Goal: Task Accomplishment & Management: Use online tool/utility

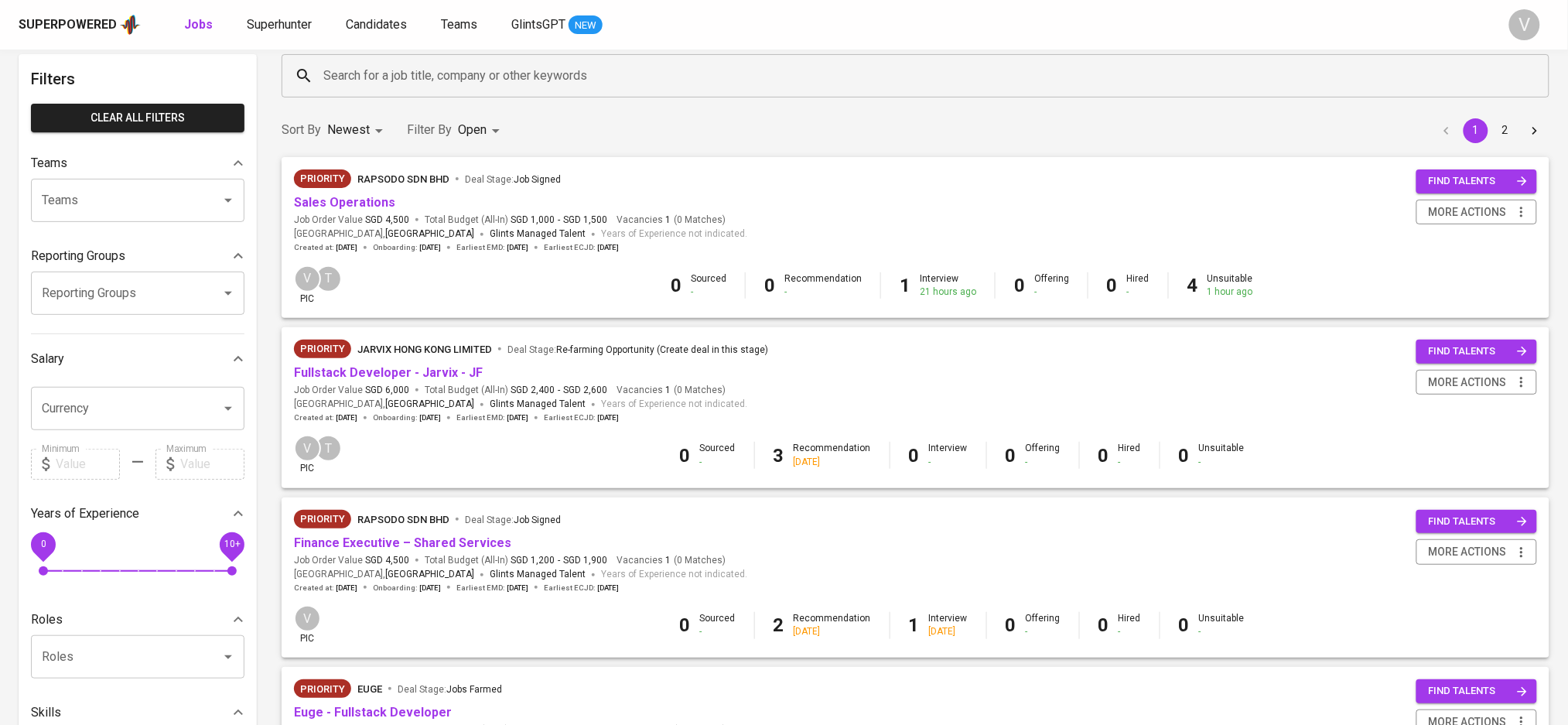
scroll to position [103, 0]
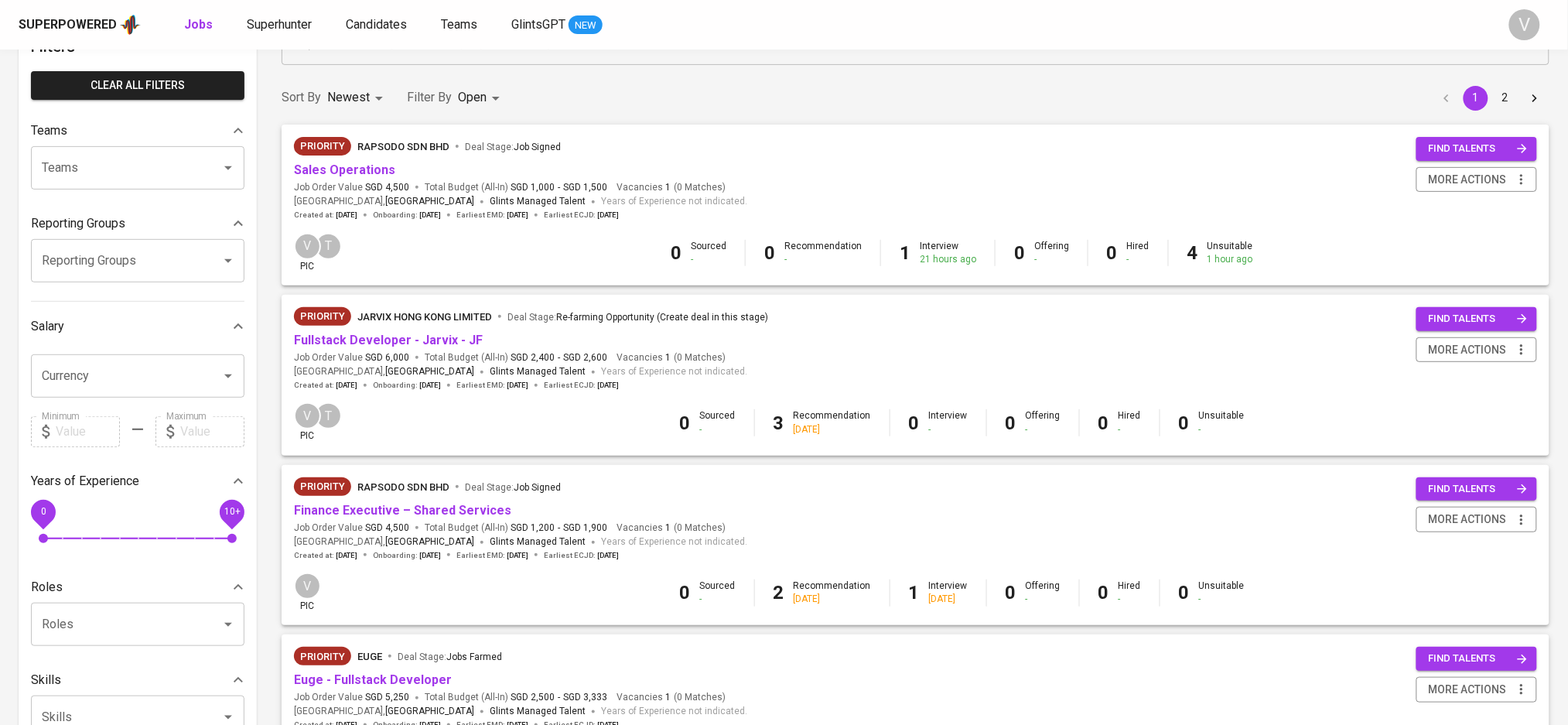
drag, startPoint x: 348, startPoint y: 167, endPoint x: 761, endPoint y: 145, distance: 413.6
click at [761, 145] on div "Priority Rapsodo Sdn Bhd Deal Stage : Job Signed Sales Operations Job Order Val…" at bounding box center [915, 179] width 1243 height 84
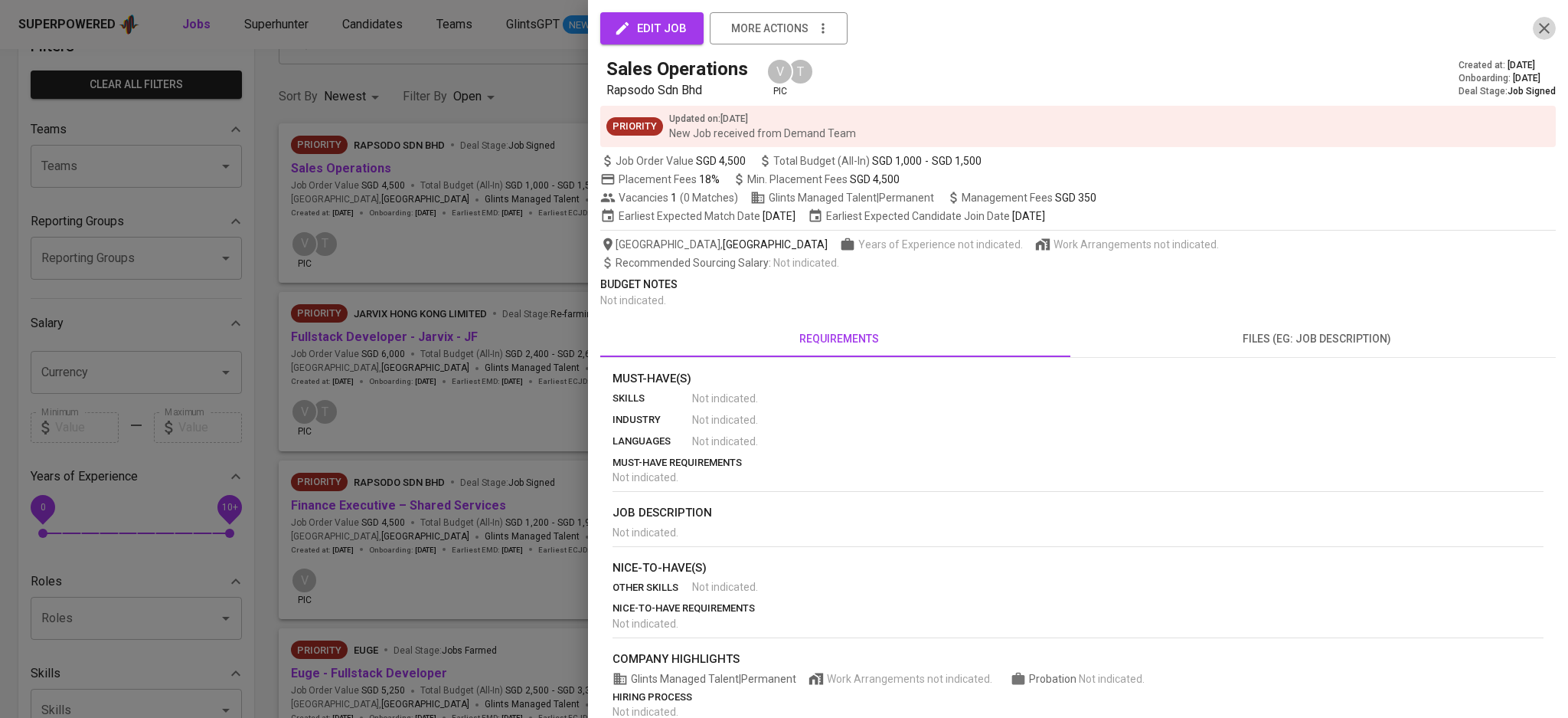
click at [1535, 36] on icon "button" at bounding box center [1544, 28] width 18 height 18
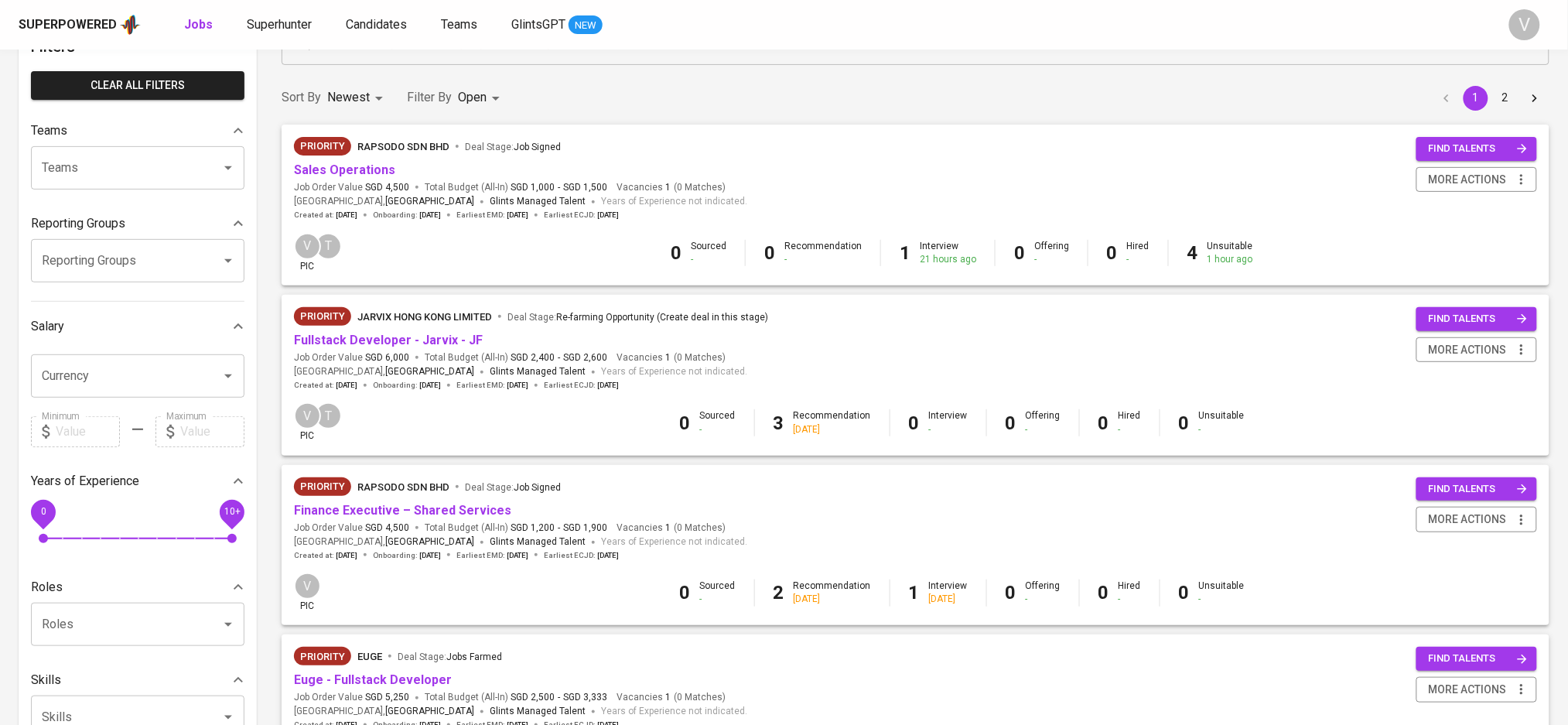
click at [1013, 178] on div "Priority Rapsodo Sdn Bhd Deal Stage : Job Signed Sales Operations Job Order Val…" at bounding box center [915, 179] width 1243 height 84
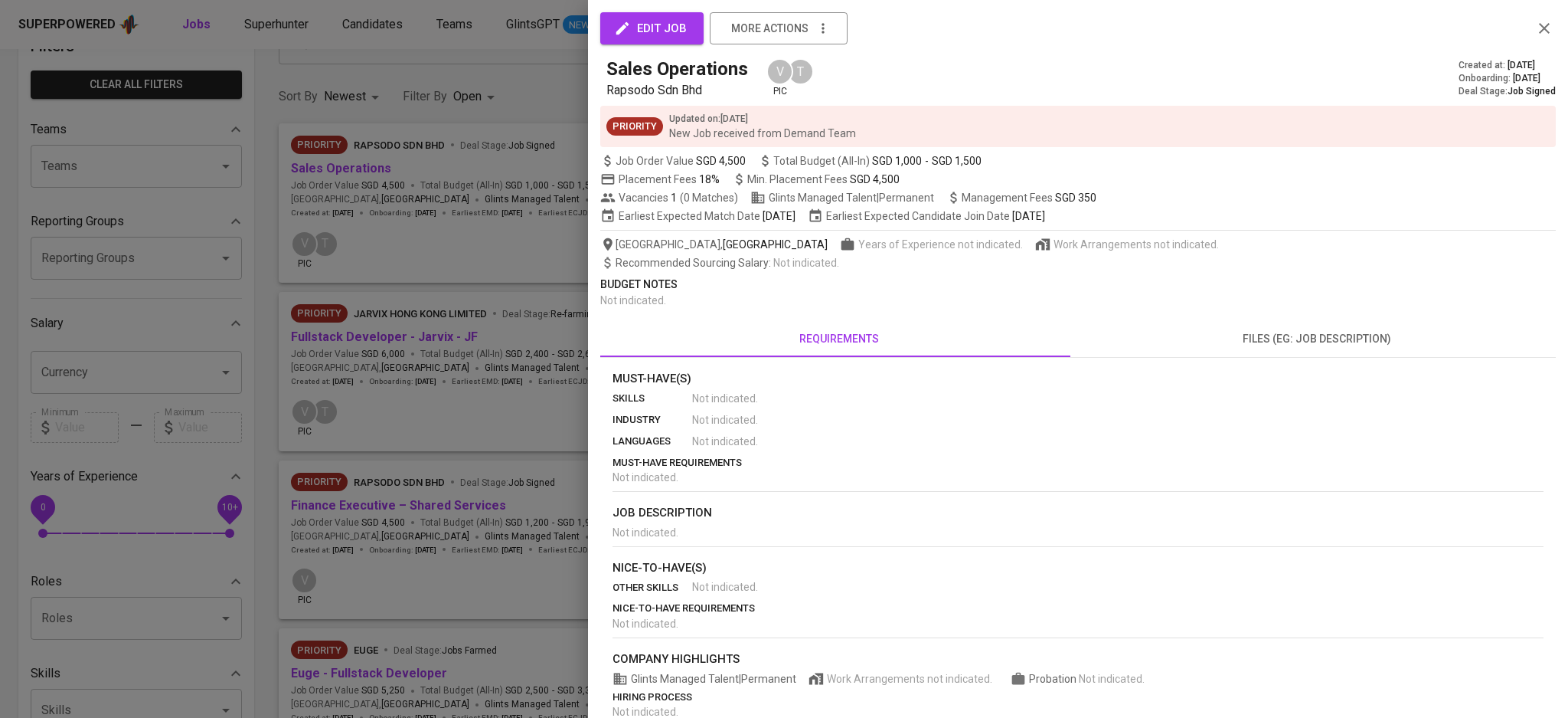
click at [860, 181] on div "edit job more actions Sales Operations Rapsodo Sdn Bhd V pic T Created at : Sep…" at bounding box center [784, 359] width 1568 height 718
click at [1535, 31] on icon "button" at bounding box center [1544, 28] width 18 height 18
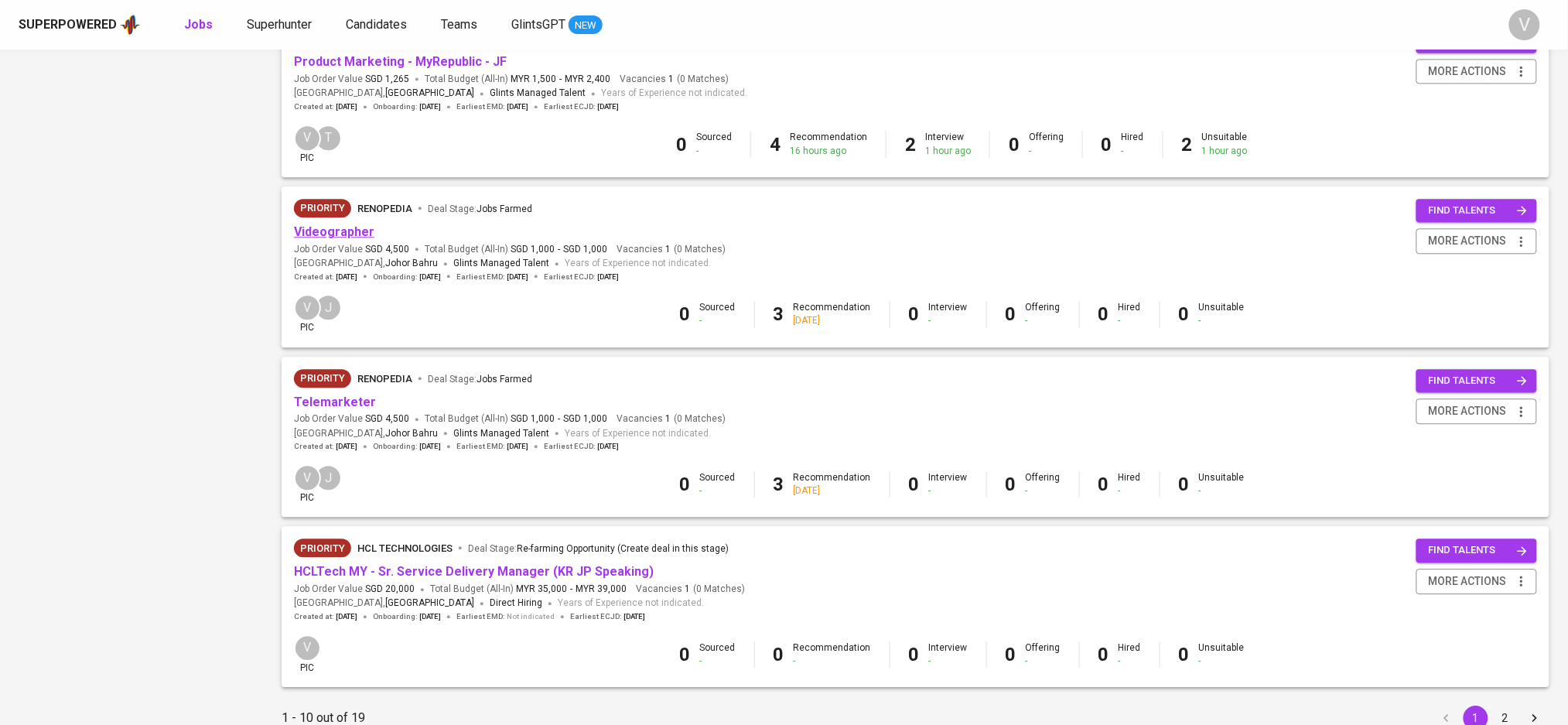
scroll to position [1309, 0]
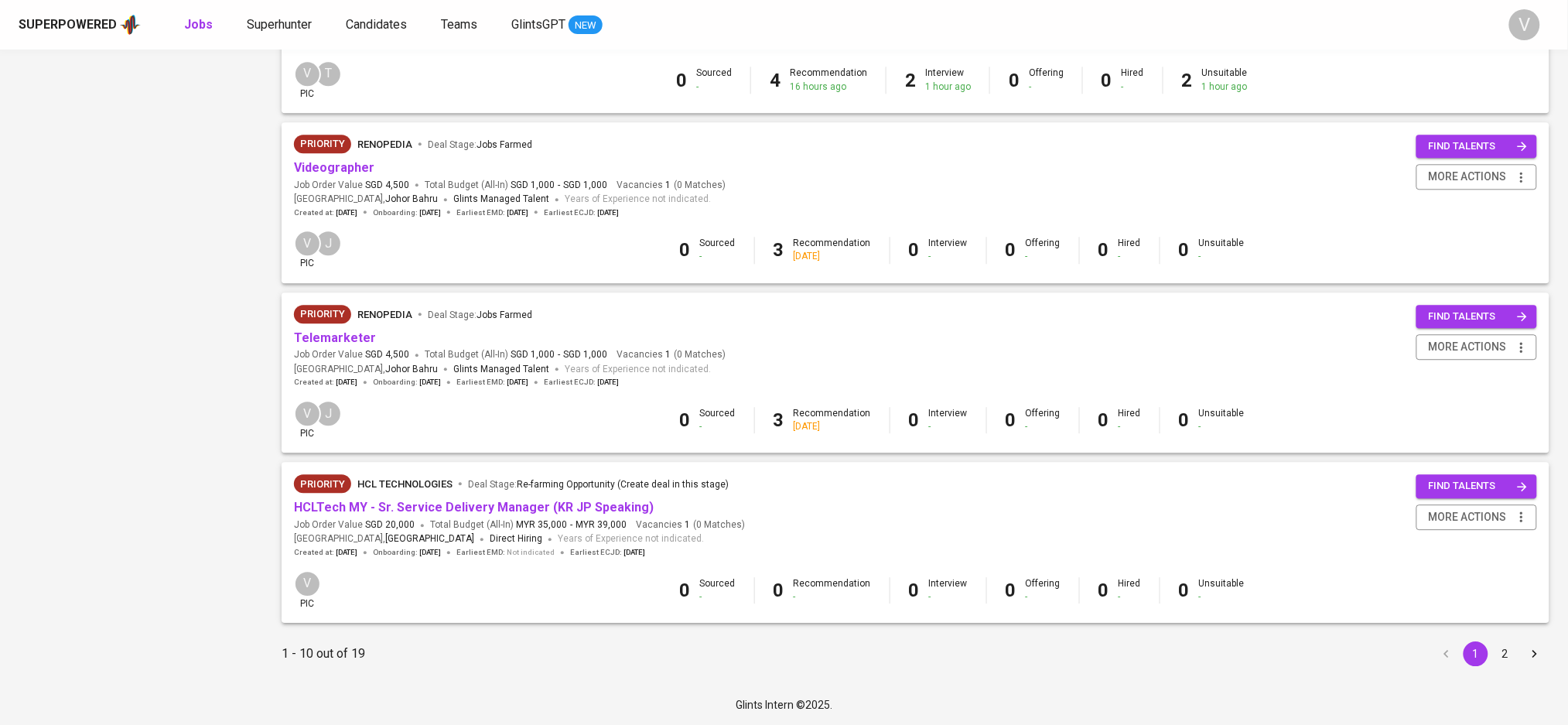
click at [1505, 652] on button "2" at bounding box center [1505, 654] width 25 height 25
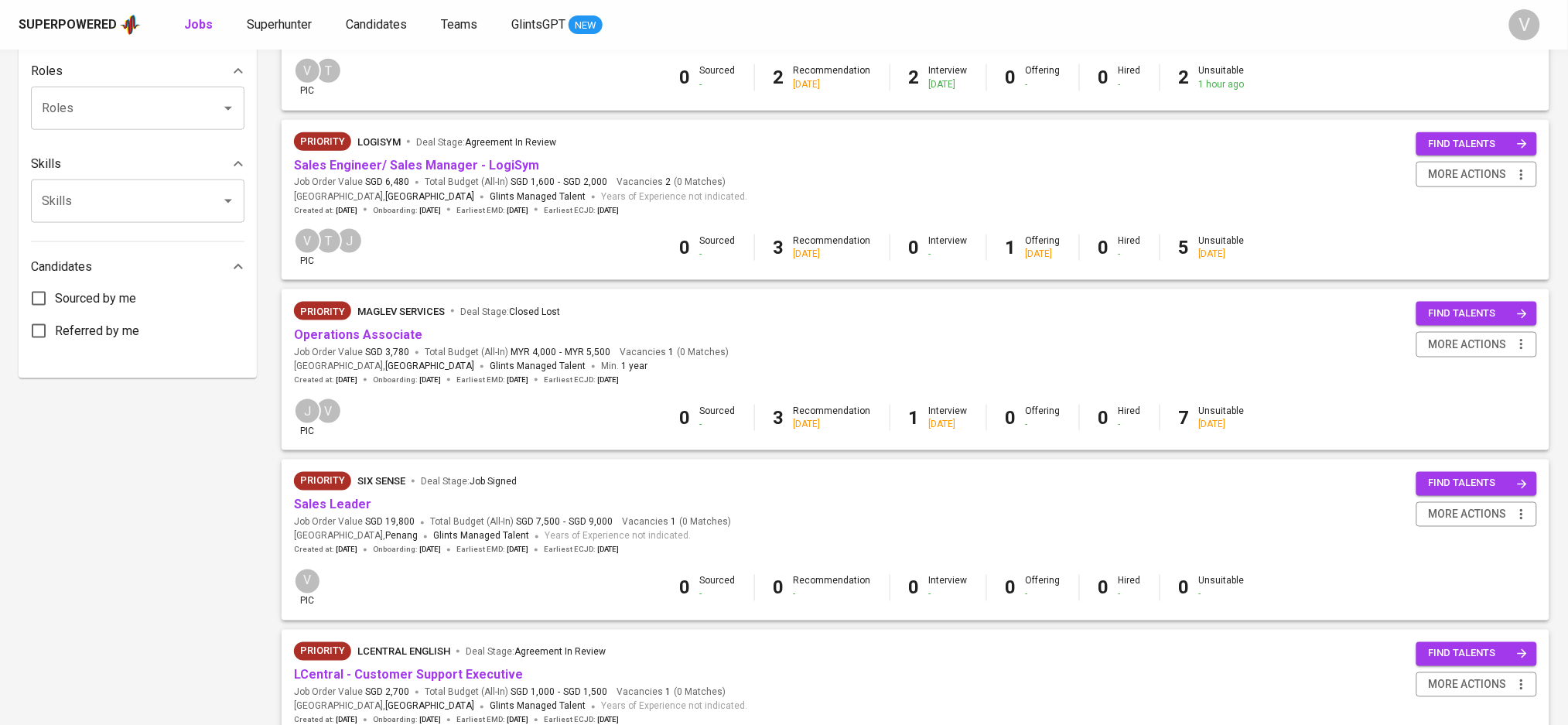
scroll to position [722, 0]
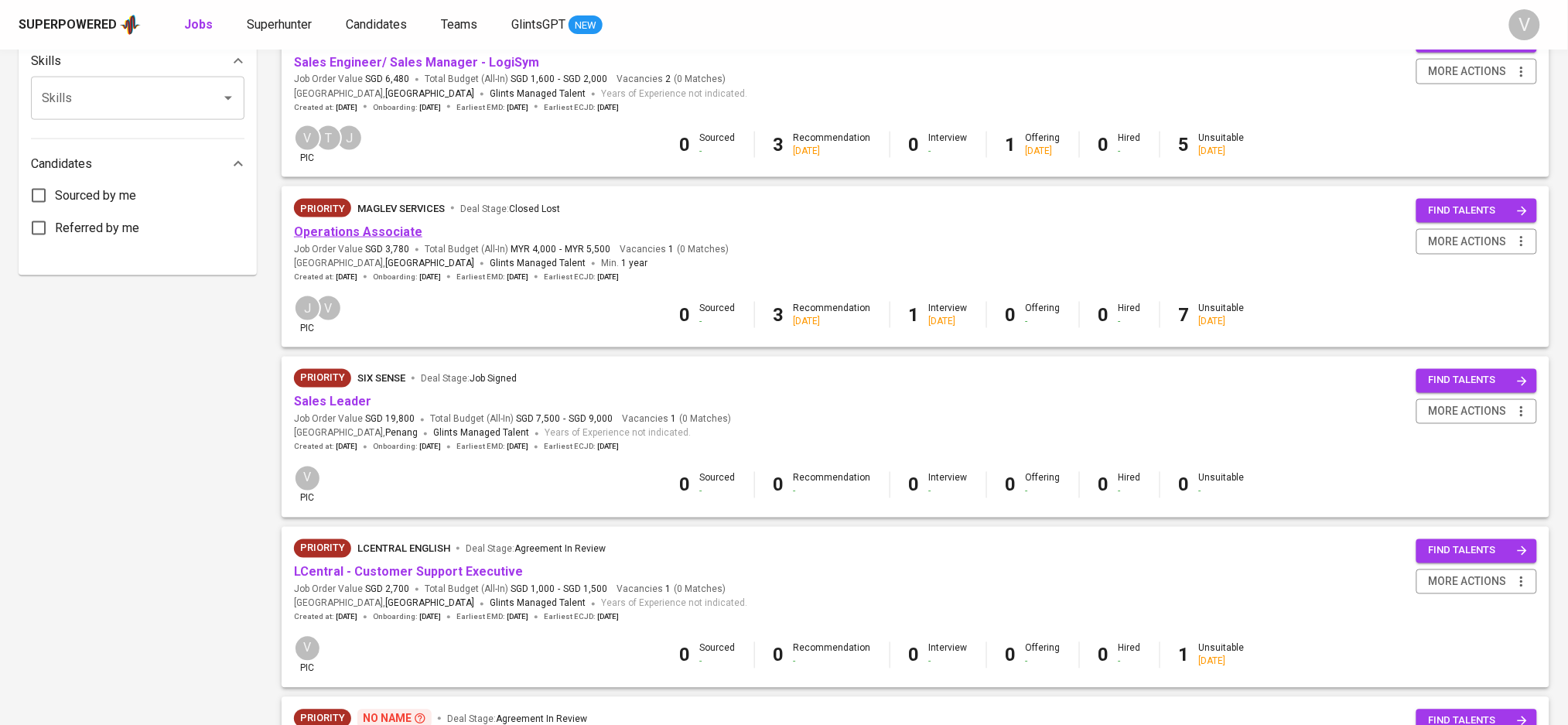
drag, startPoint x: 906, startPoint y: 319, endPoint x: 363, endPoint y: 234, distance: 549.6
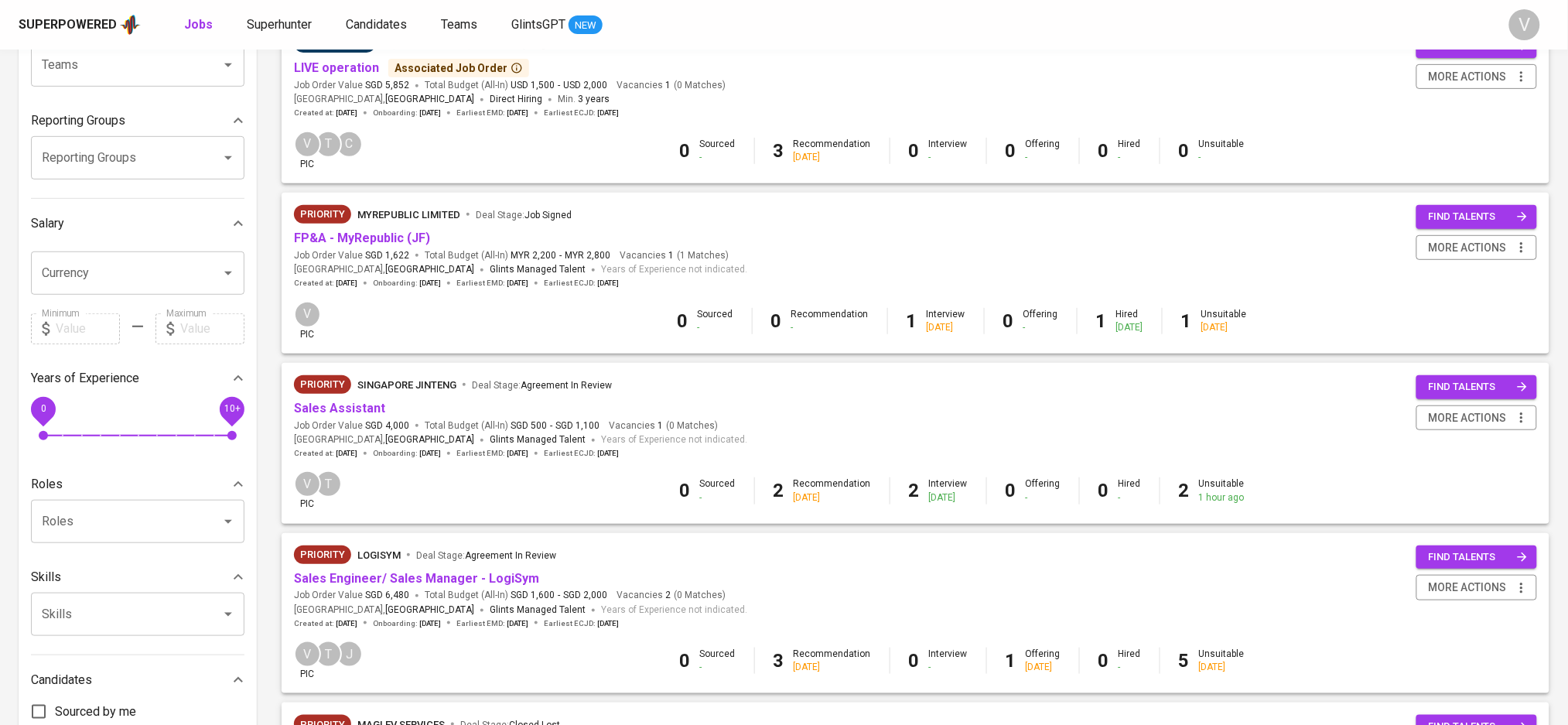
scroll to position [0, 0]
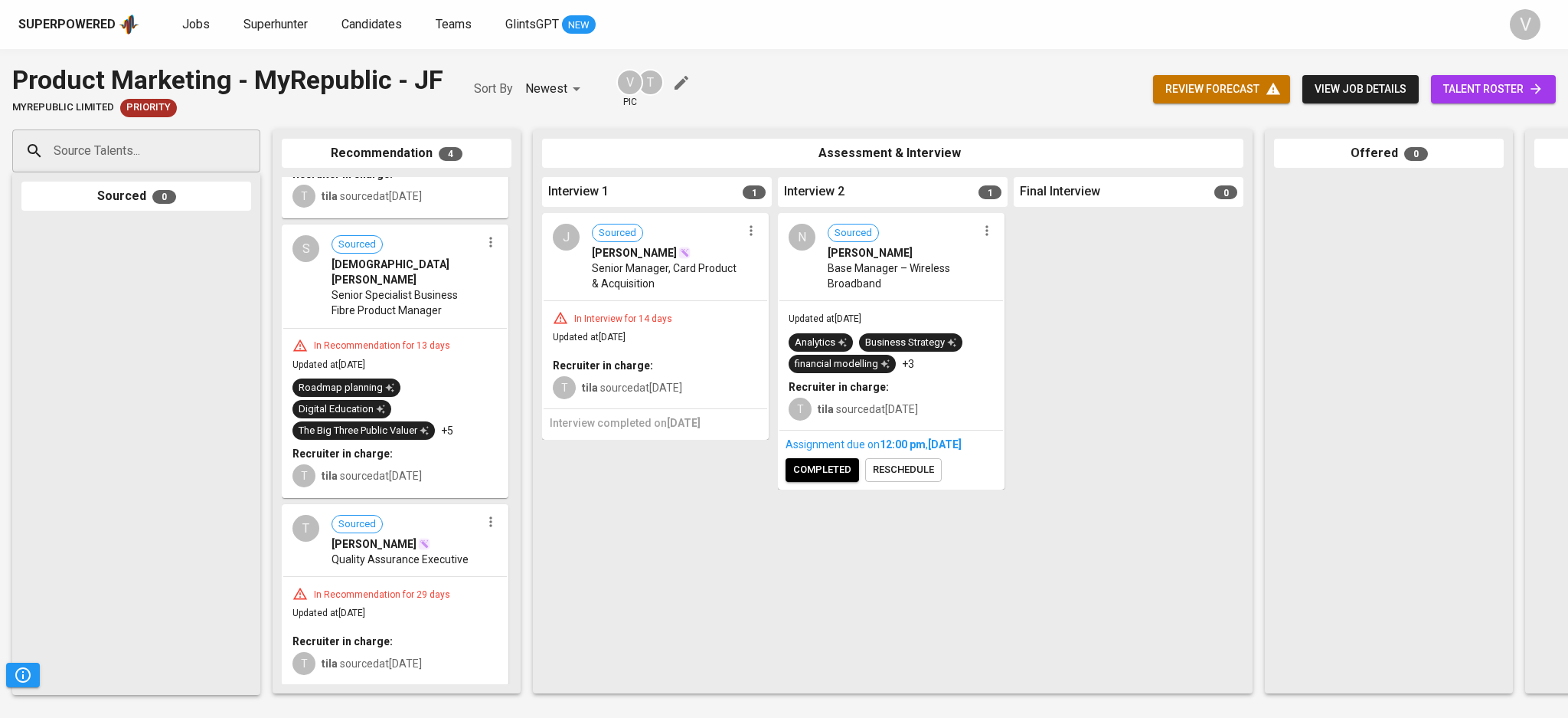
scroll to position [329, 0]
click at [422, 550] on span "Quality Assurance Executive" at bounding box center [400, 558] width 137 height 15
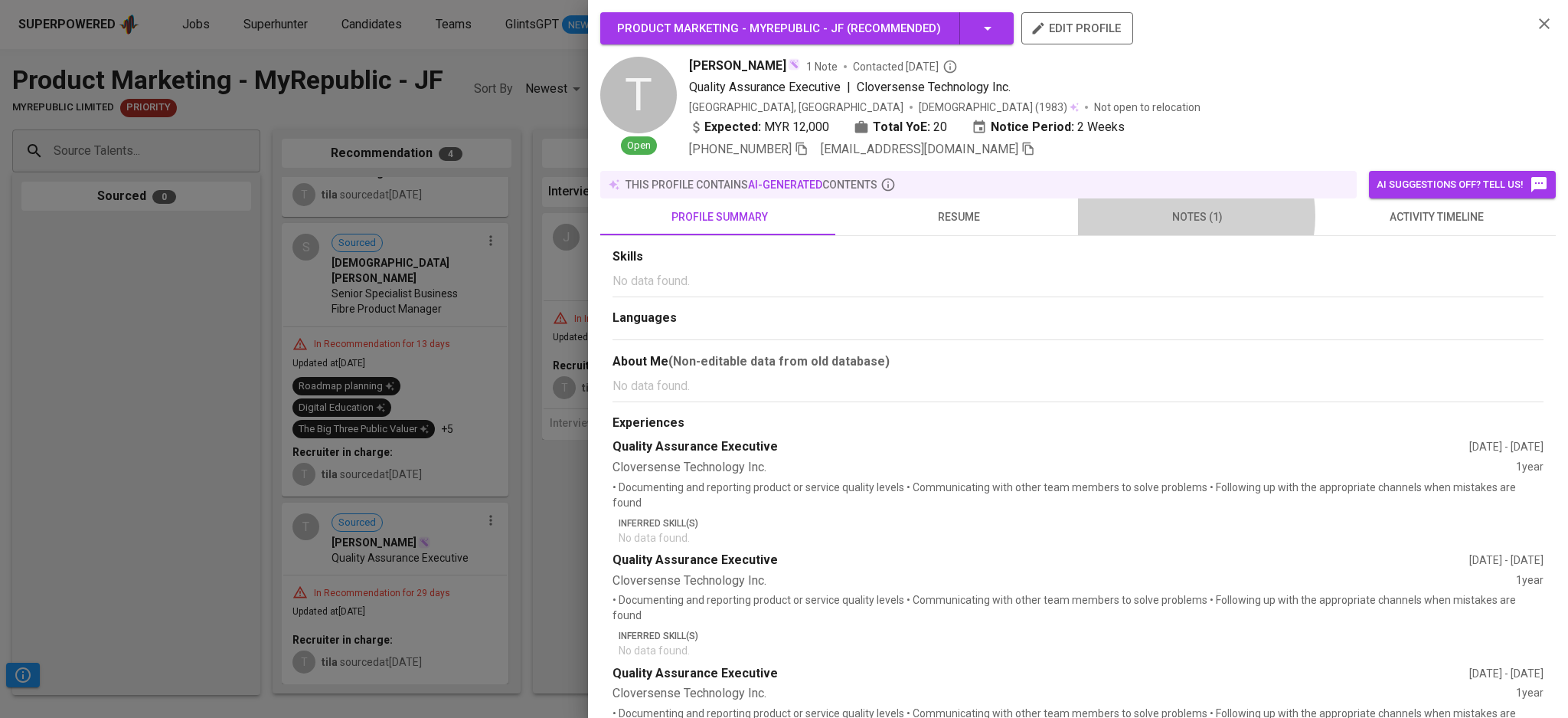
click at [1182, 216] on span "notes (1)" at bounding box center [1197, 217] width 220 height 19
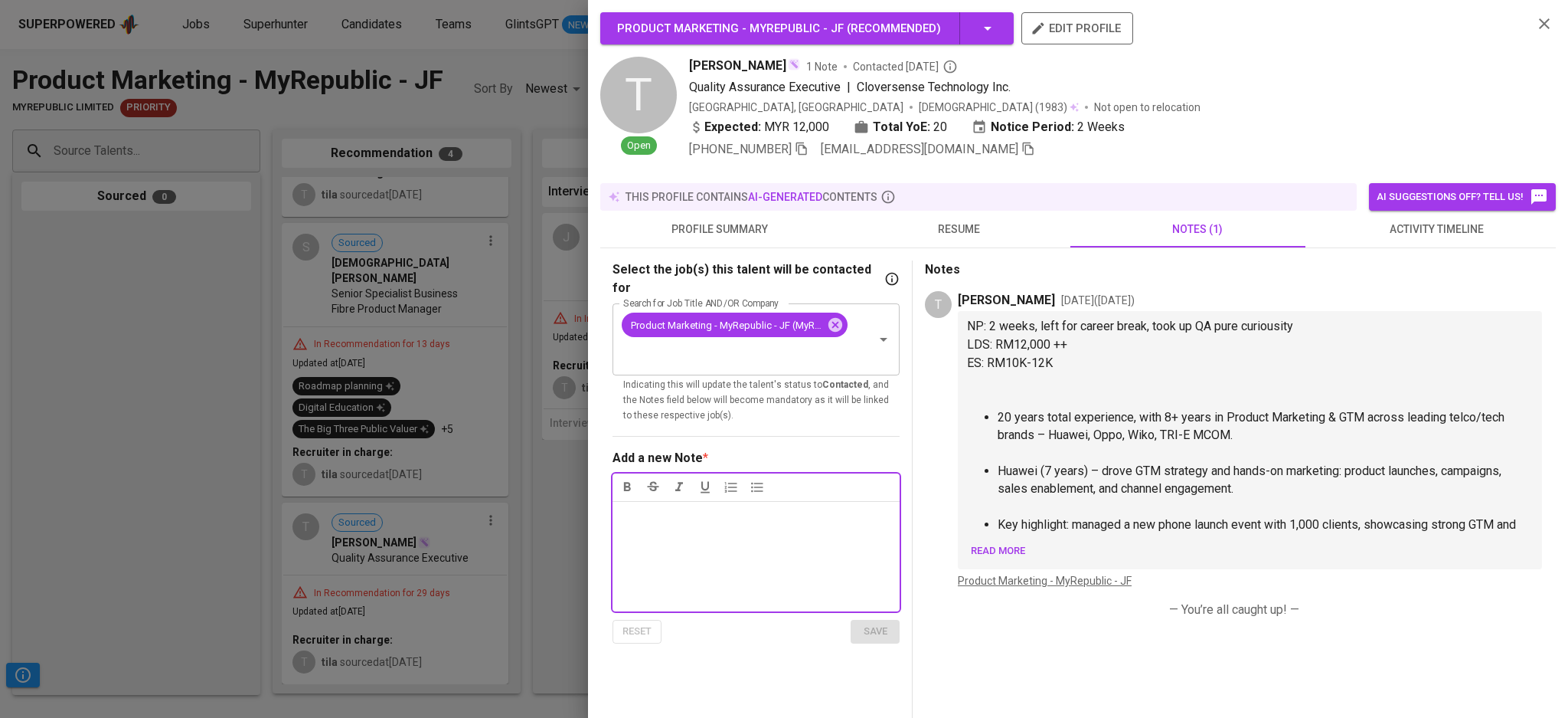
click at [969, 236] on span "resume" at bounding box center [958, 229] width 220 height 19
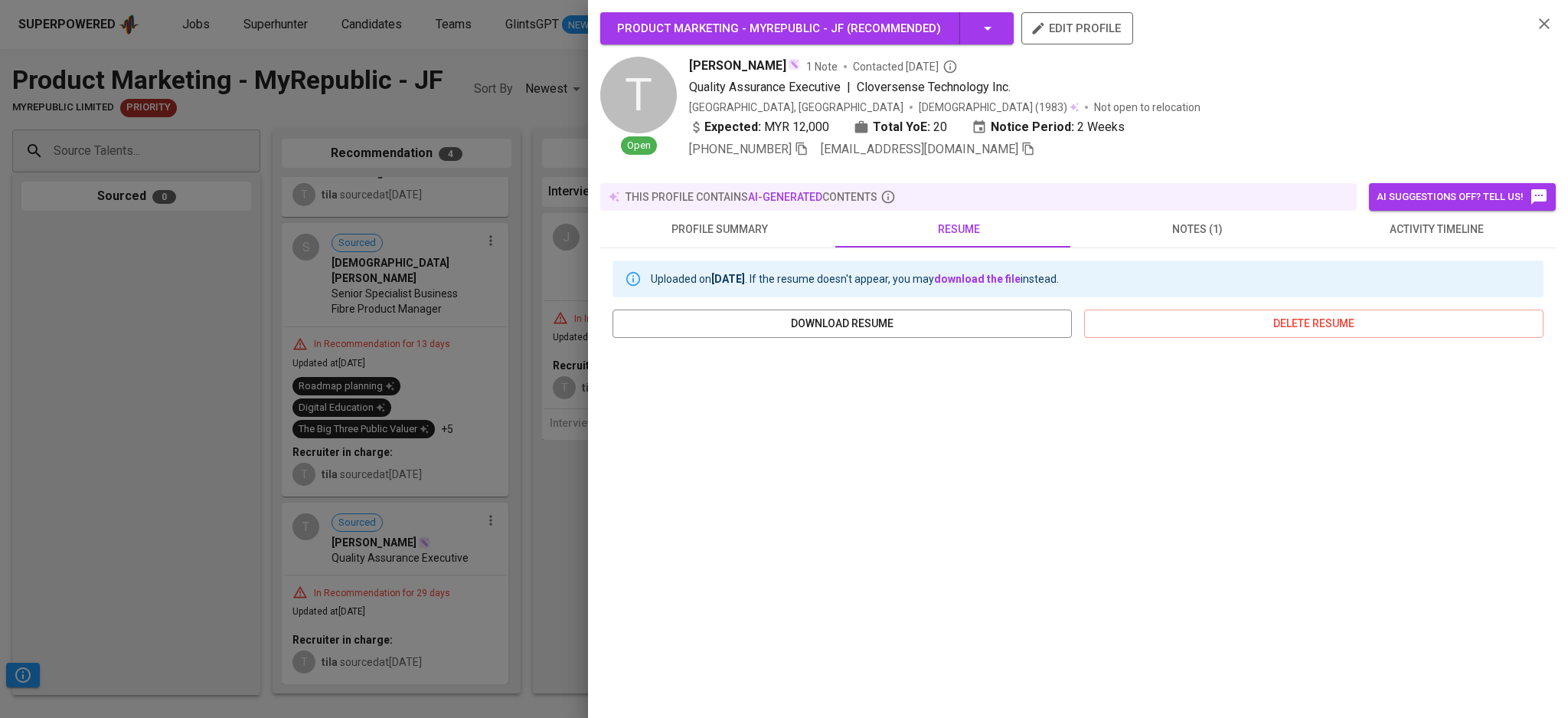
click at [140, 367] on div at bounding box center [784, 359] width 1568 height 718
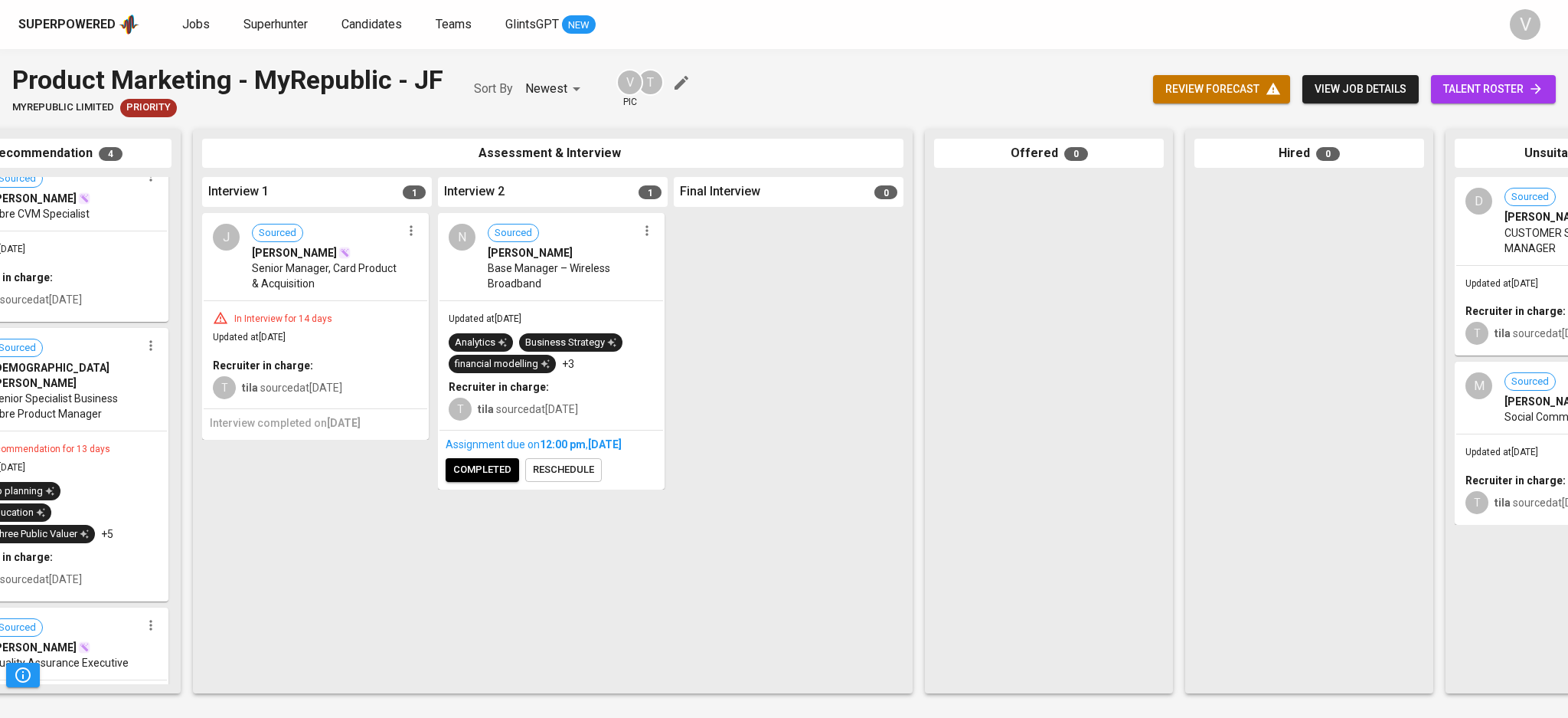
scroll to position [0, 372]
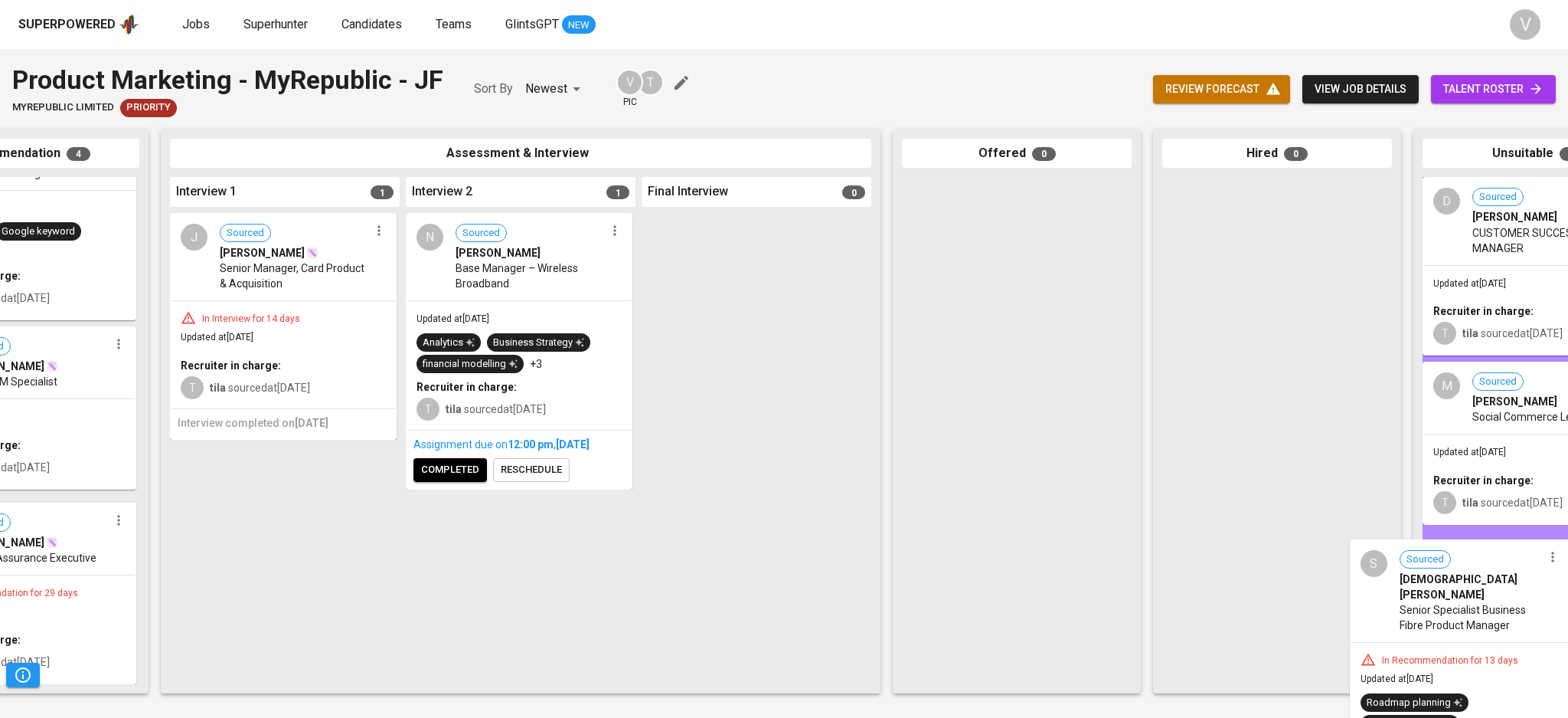
drag, startPoint x: 64, startPoint y: 397, endPoint x: 1519, endPoint y: 614, distance: 1471.1
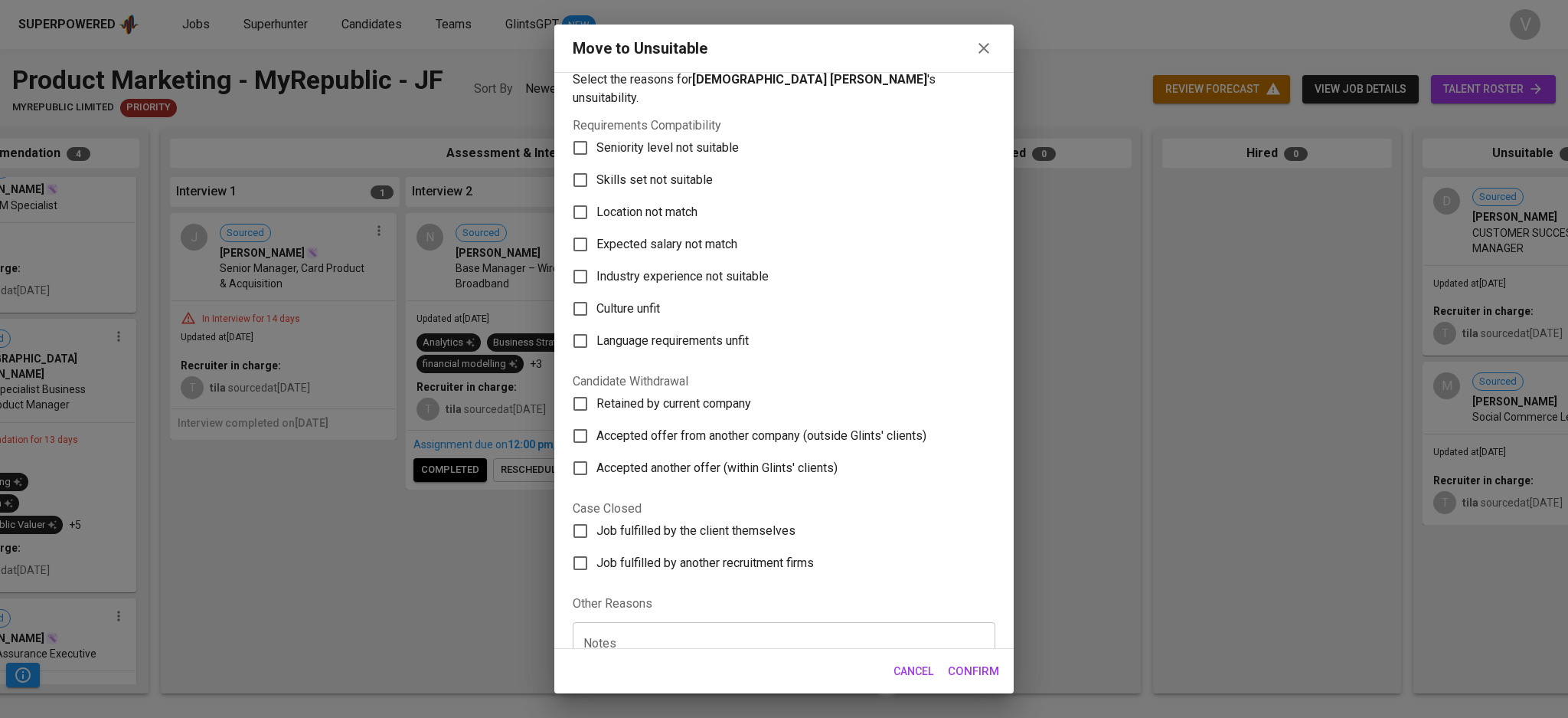
scroll to position [0, 0]
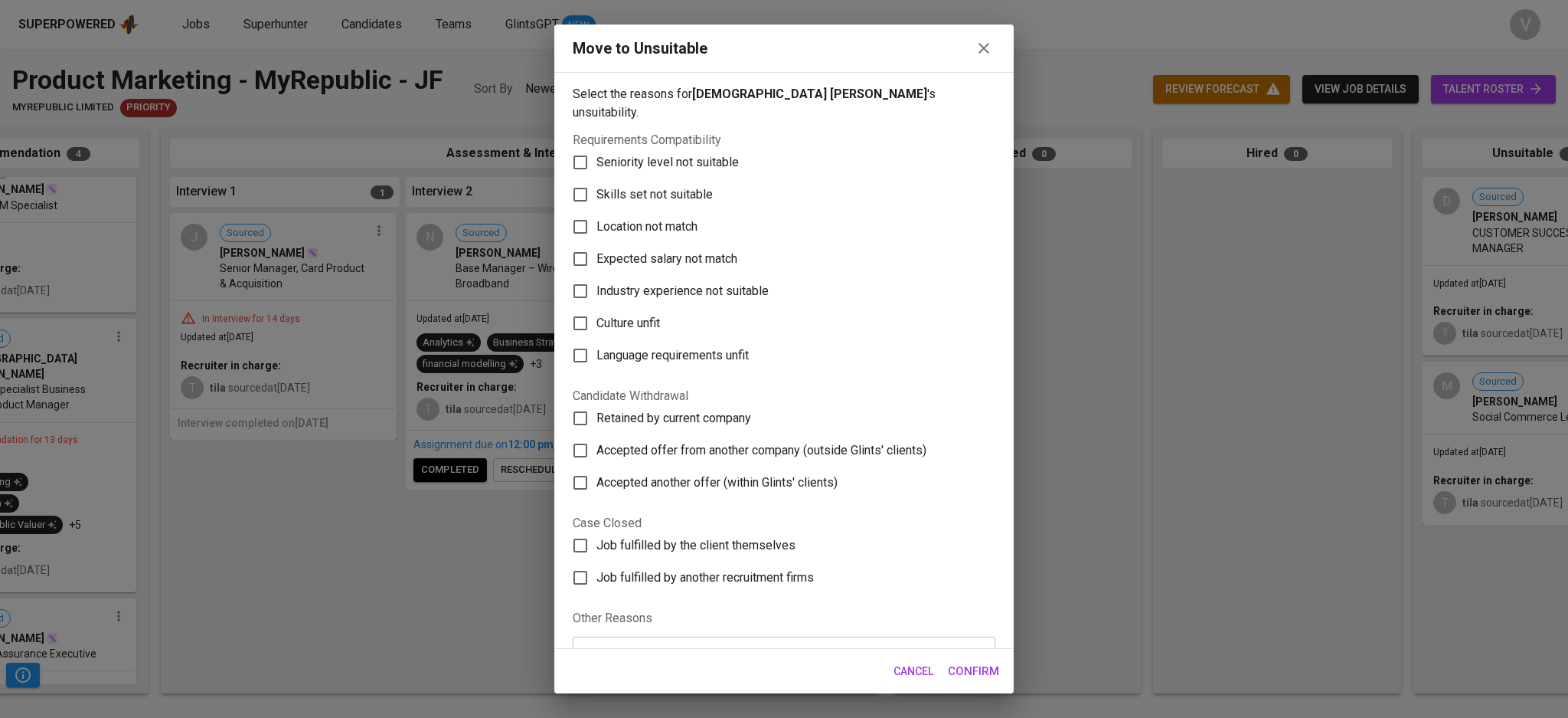
click at [364, 572] on div "Move to Unsuitable Select the reasons for SAKINATUL WAHIDAH JAILANI 's unsuitab…" at bounding box center [784, 359] width 1568 height 718
click at [583, 244] on input "Expected salary not match" at bounding box center [580, 259] width 32 height 32
checkbox input "true"
drag, startPoint x: 953, startPoint y: 669, endPoint x: 958, endPoint y: 661, distance: 9.4
click at [957, 661] on span "Confirm" at bounding box center [973, 671] width 51 height 20
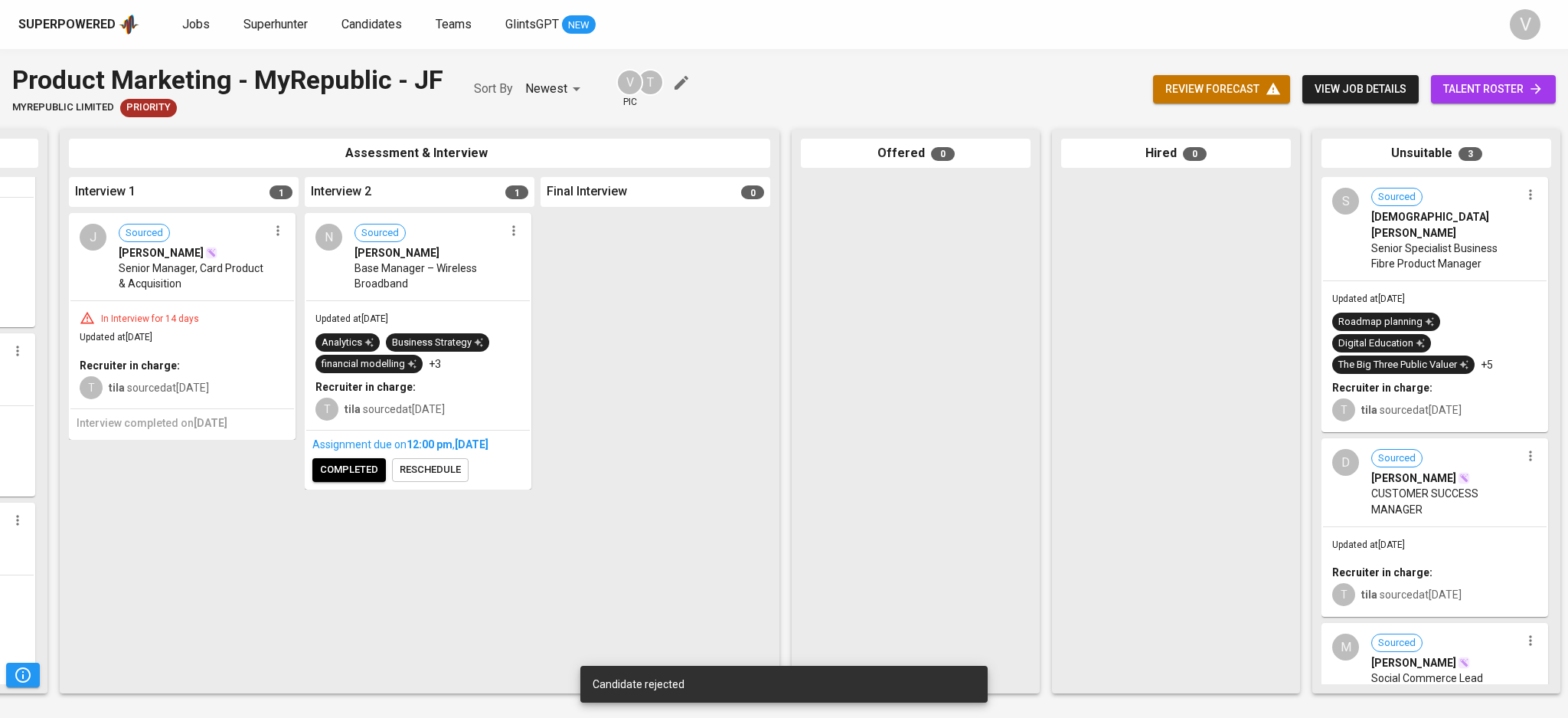
scroll to position [0, 490]
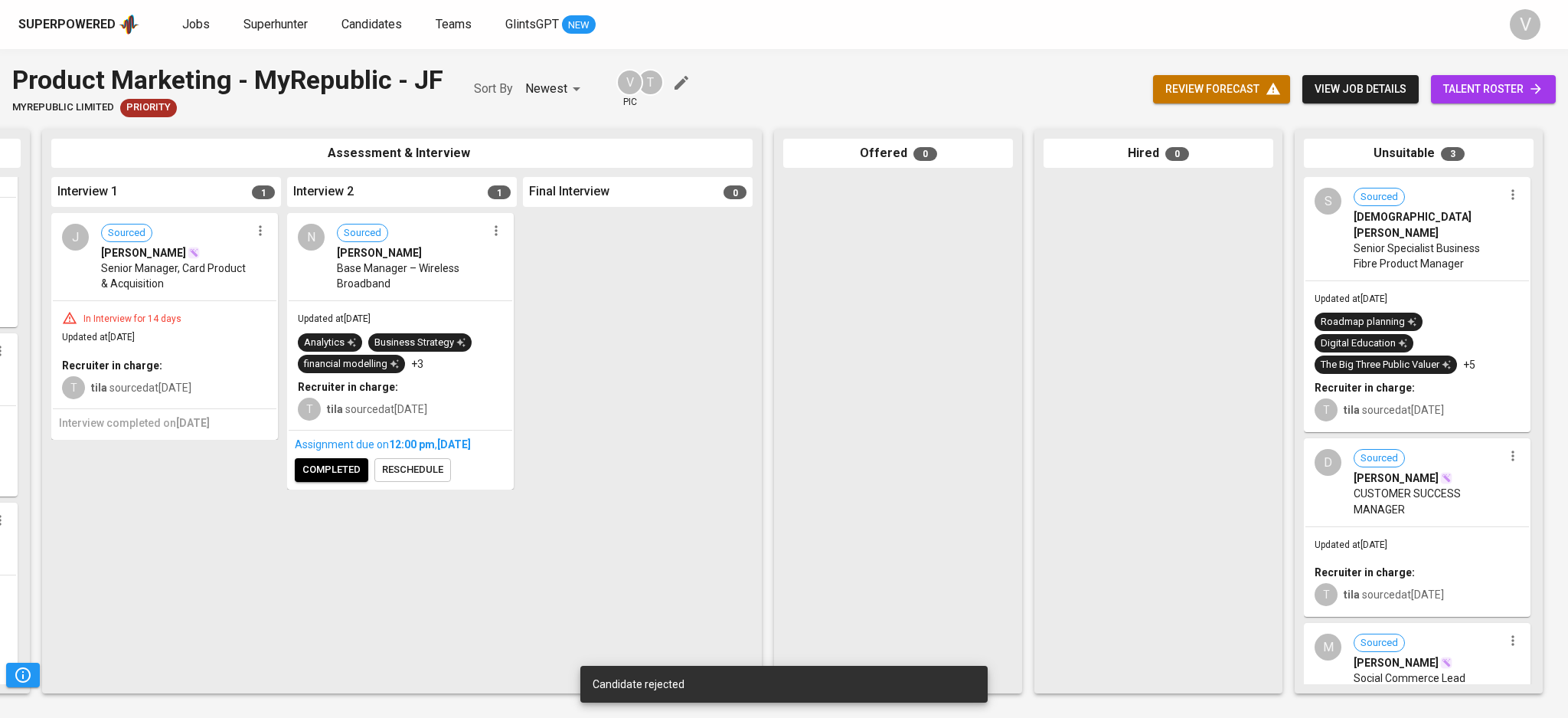
drag, startPoint x: 339, startPoint y: 525, endPoint x: 211, endPoint y: 497, distance: 131.0
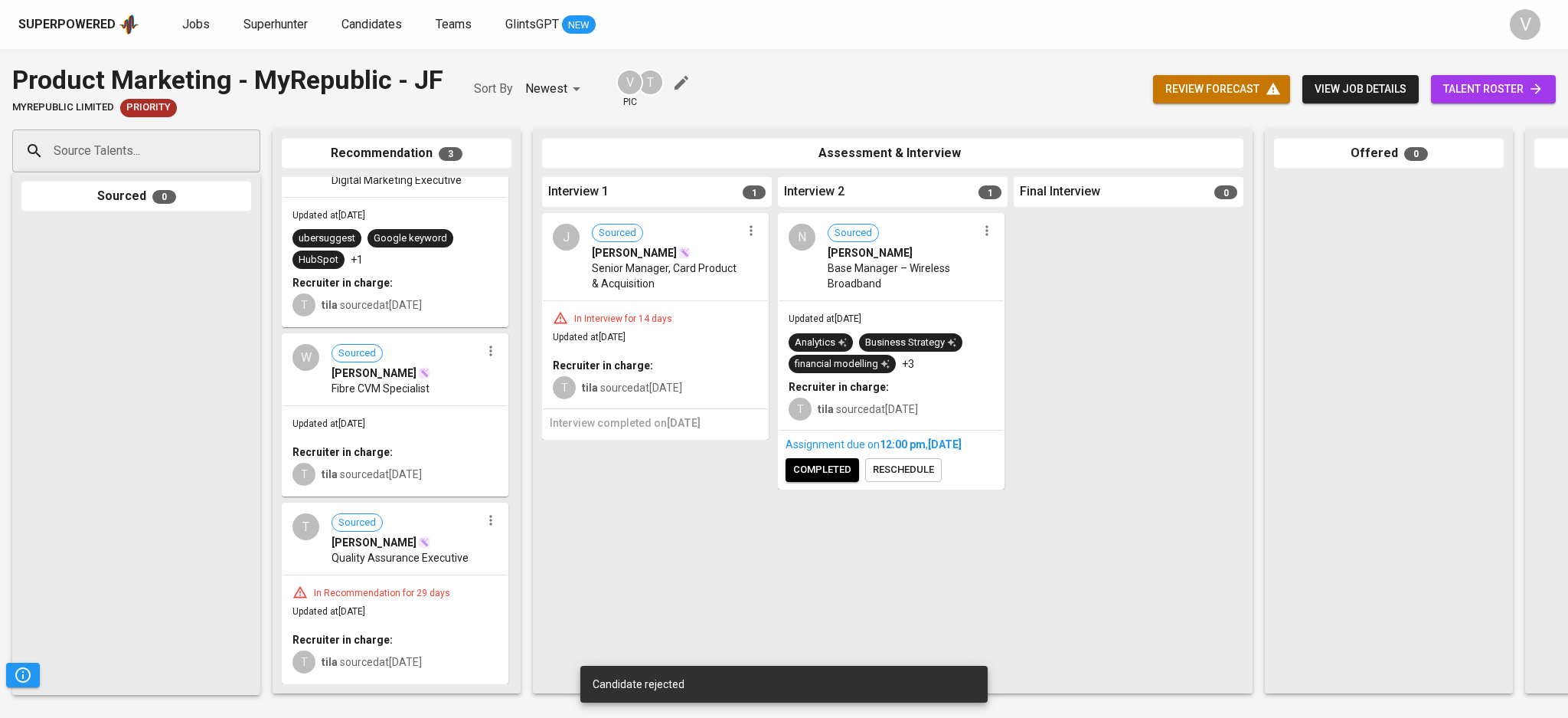
drag, startPoint x: 837, startPoint y: 511, endPoint x: 1064, endPoint y: 78, distance: 488.9
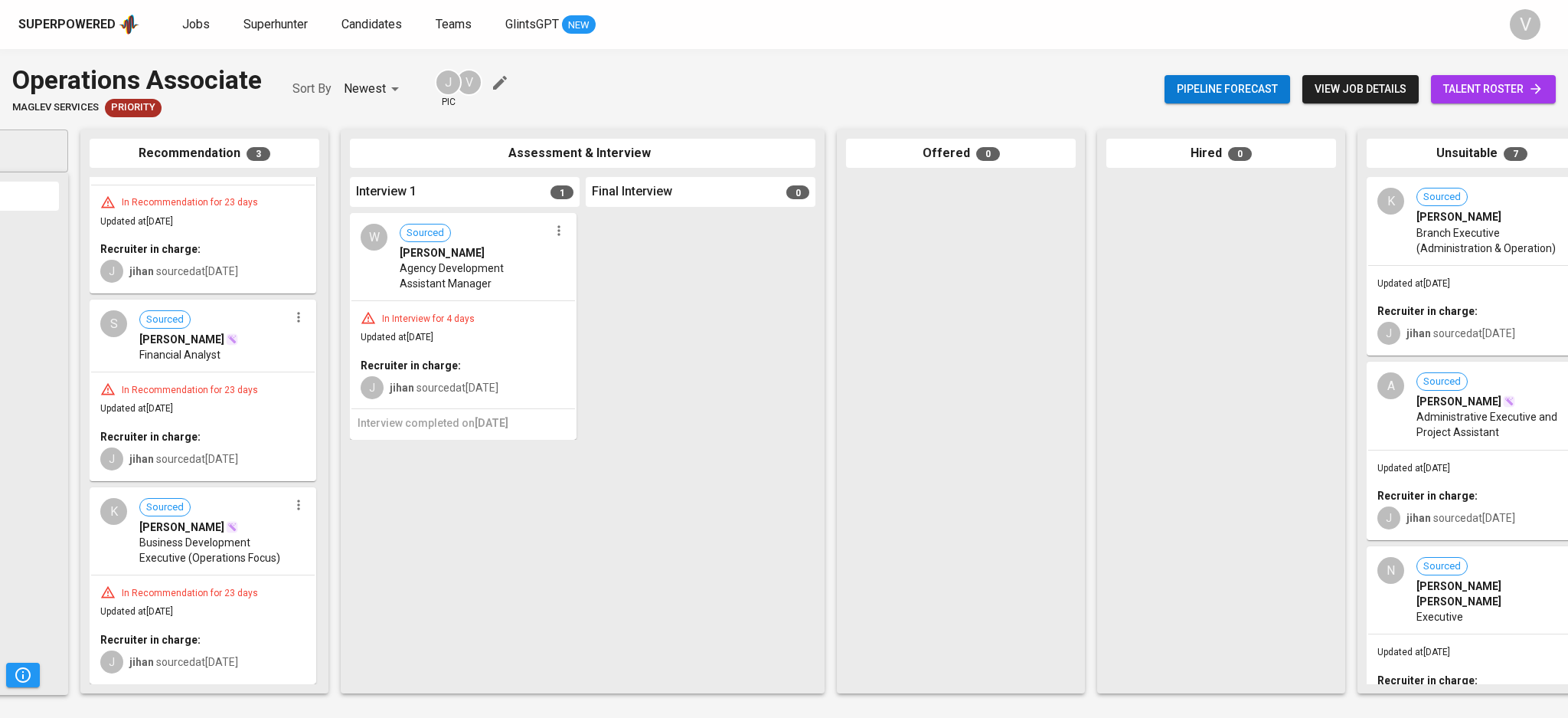
scroll to position [0, 193]
click at [476, 245] on div "[PERSON_NAME]" at bounding box center [473, 253] width 149 height 15
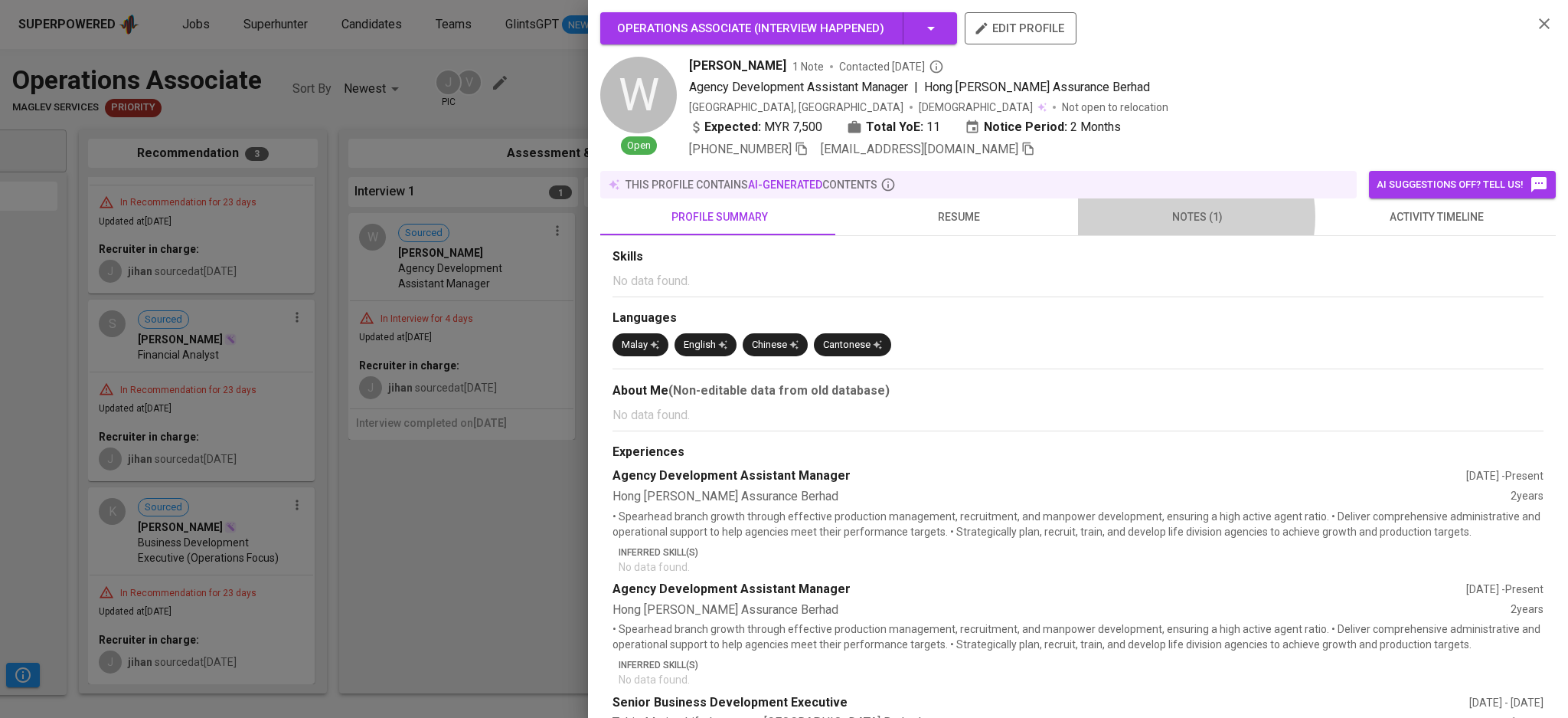
click at [1177, 220] on span "notes (1)" at bounding box center [1197, 217] width 220 height 19
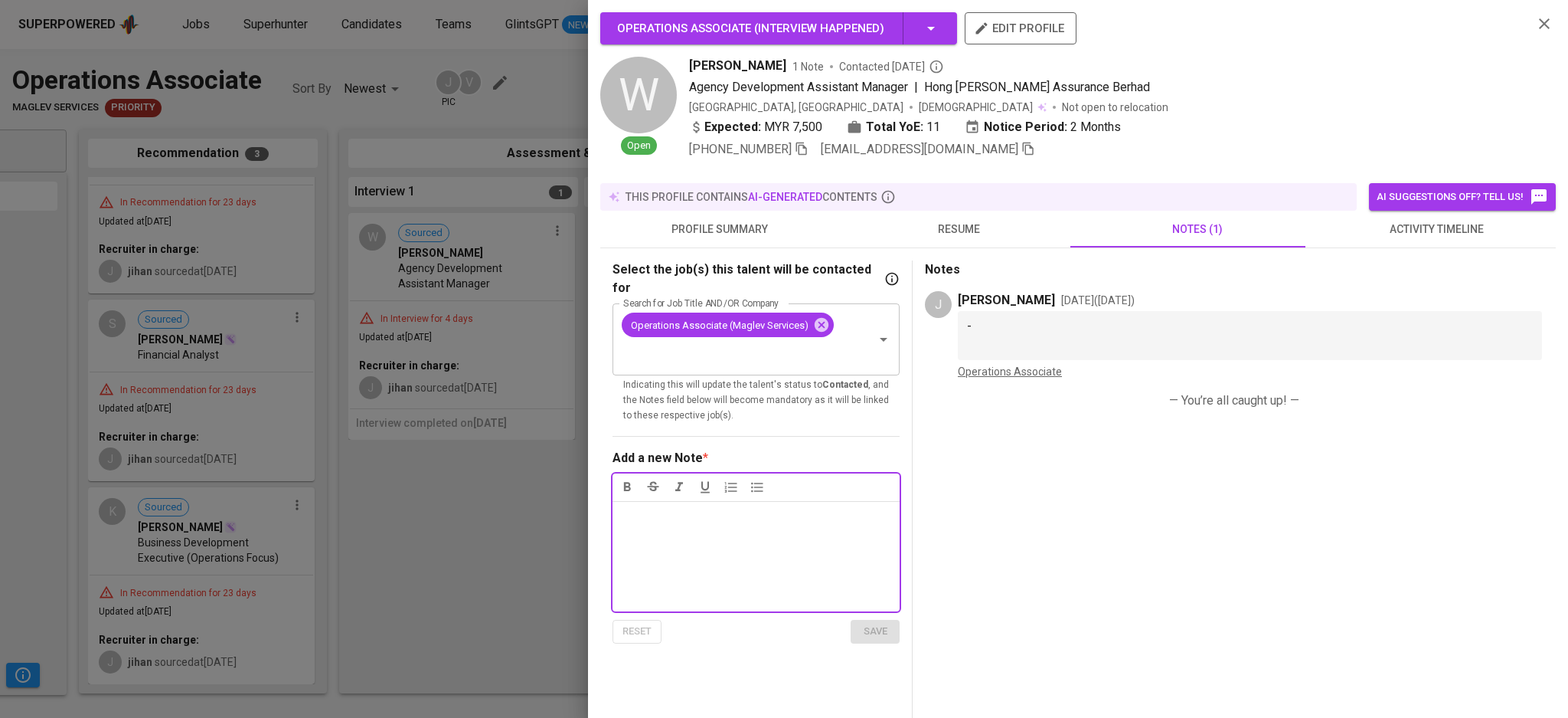
click at [734, 540] on div "Notes * ﻿" at bounding box center [756, 556] width 287 height 111
click at [1539, 22] on icon "button" at bounding box center [1544, 24] width 11 height 11
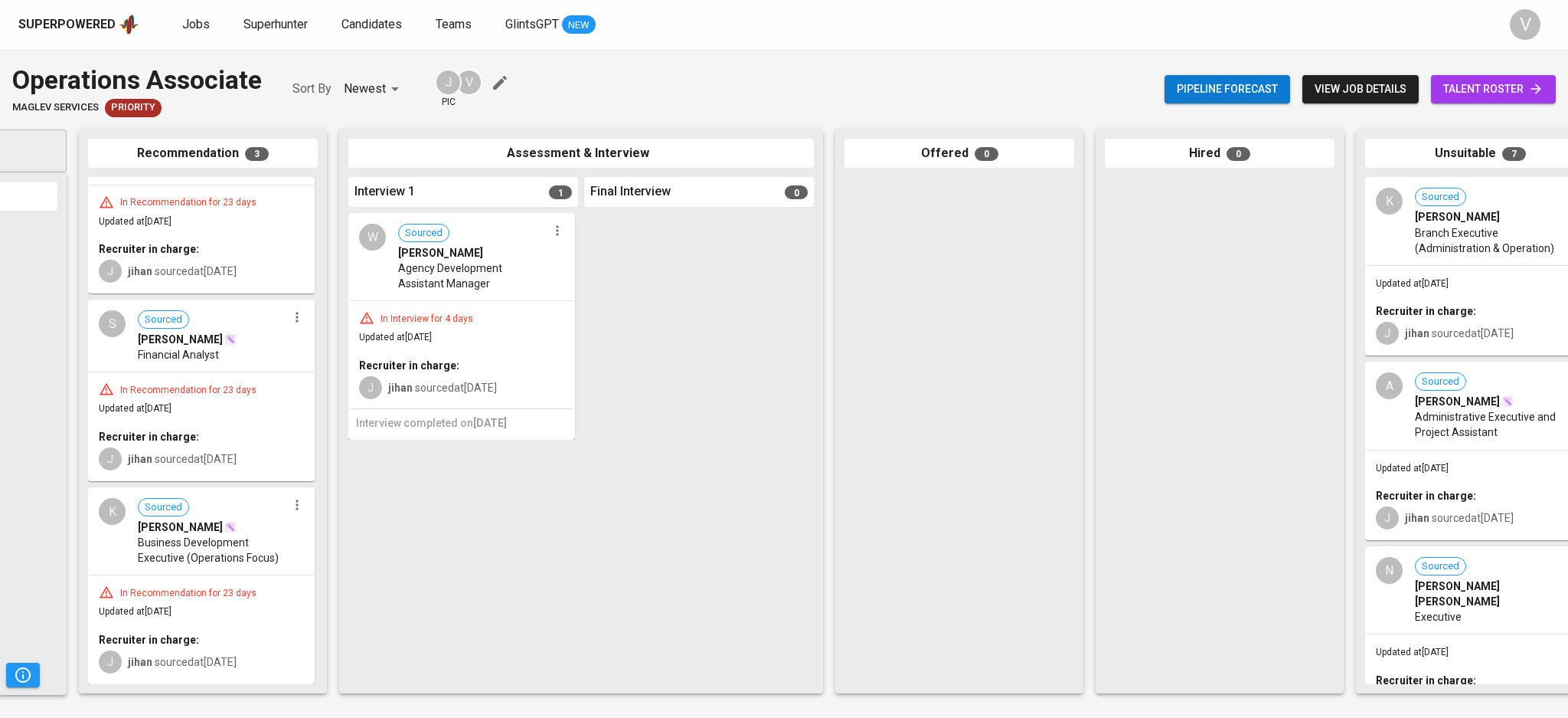
click at [399, 290] on span "Agency Development Assistant Manager" at bounding box center [473, 276] width 149 height 31
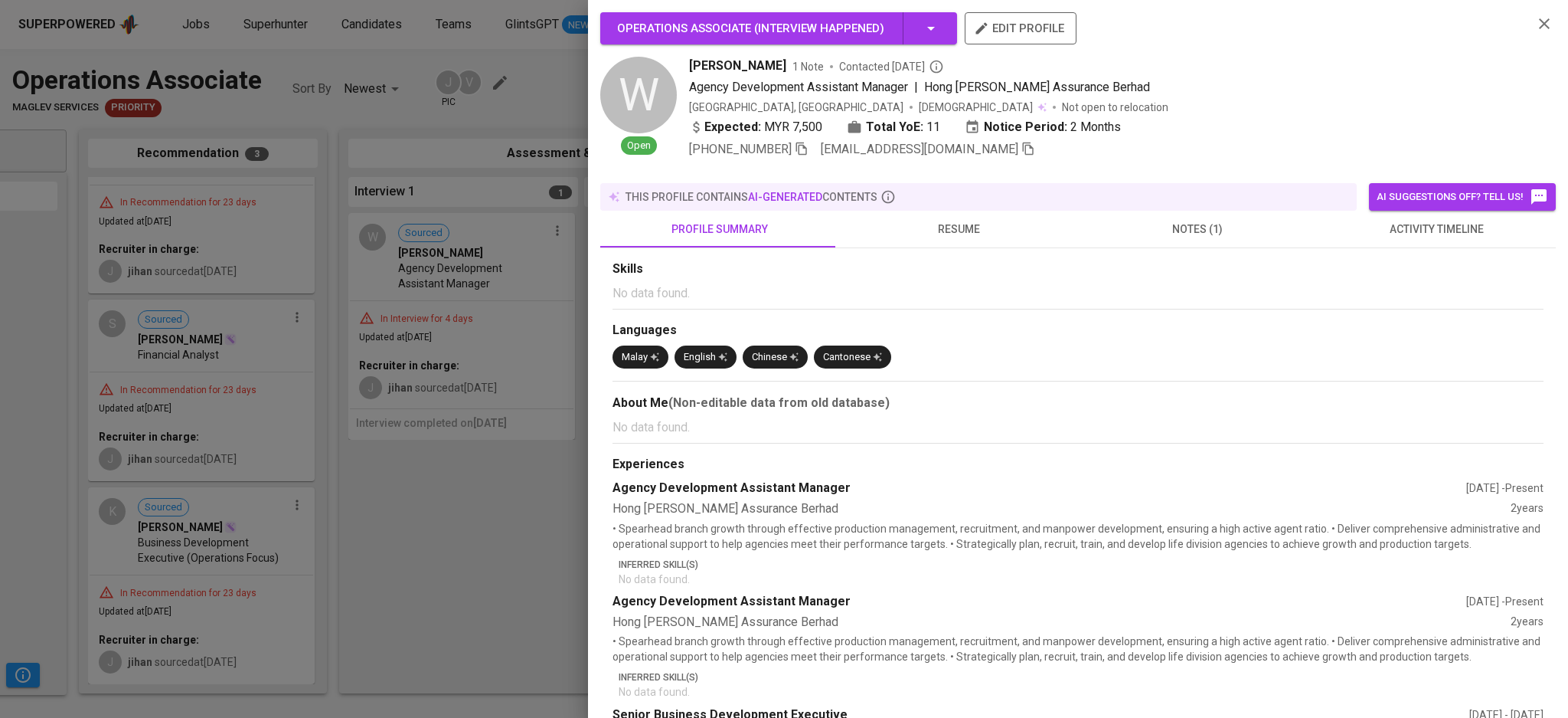
click at [980, 225] on span "resume" at bounding box center [958, 229] width 220 height 19
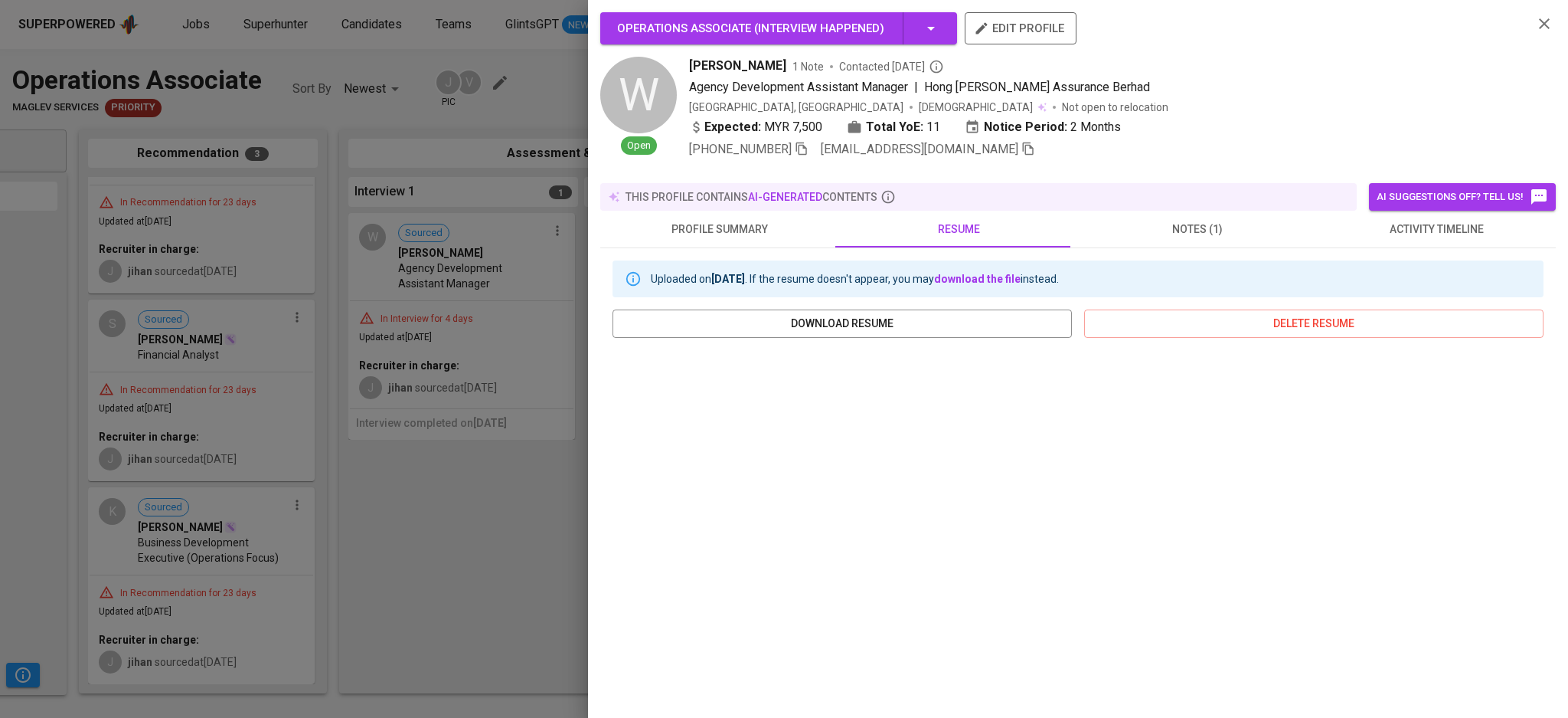
scroll to position [102, 0]
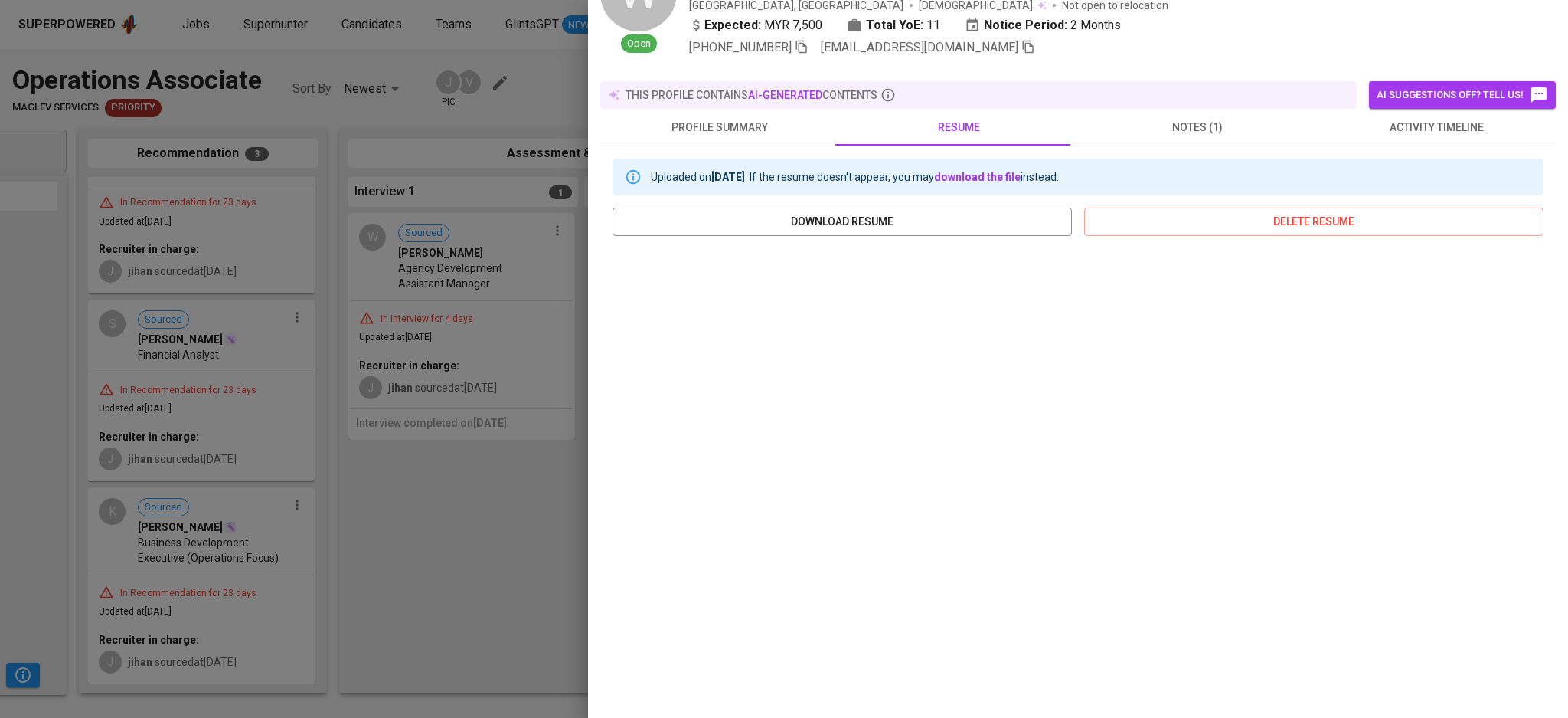
click at [442, 581] on div at bounding box center [784, 359] width 1568 height 718
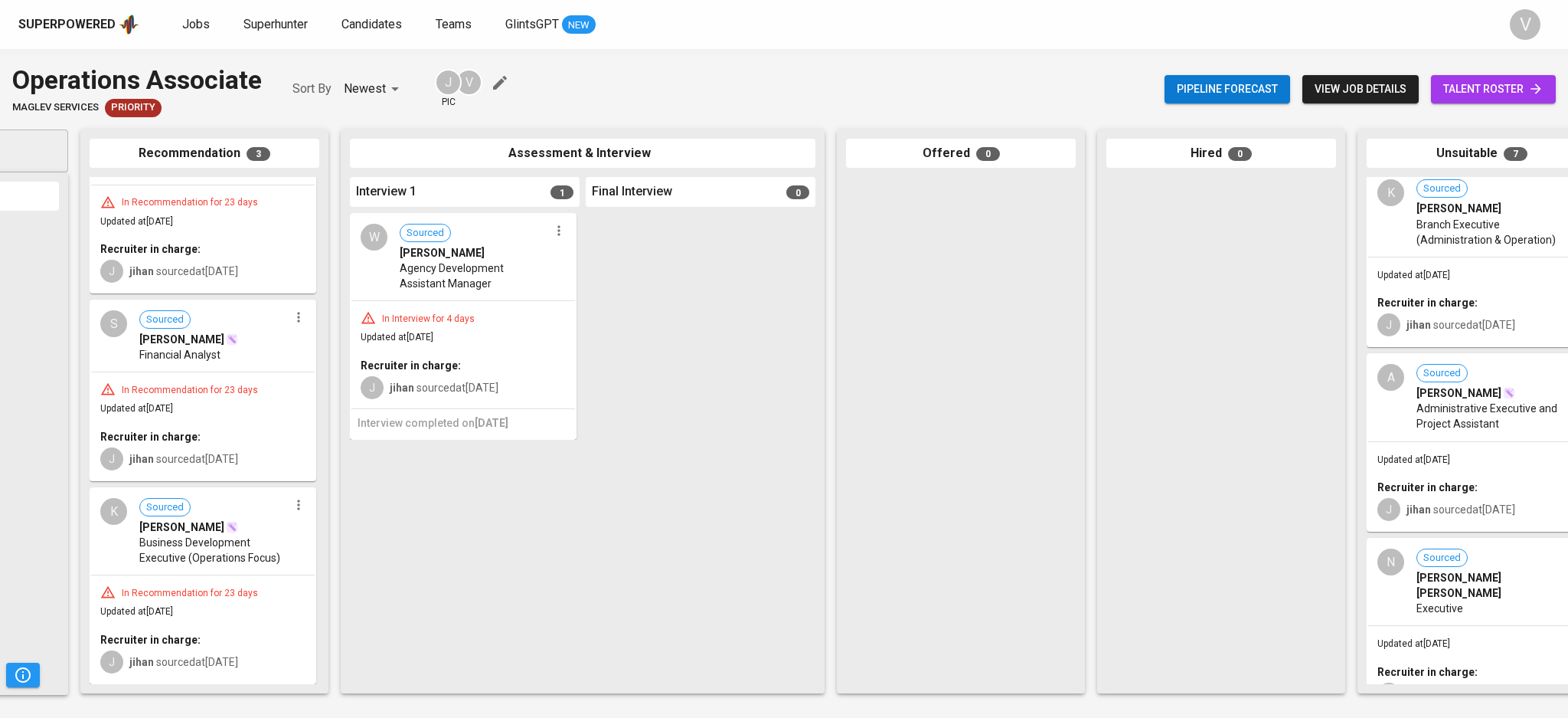
scroll to position [0, 0]
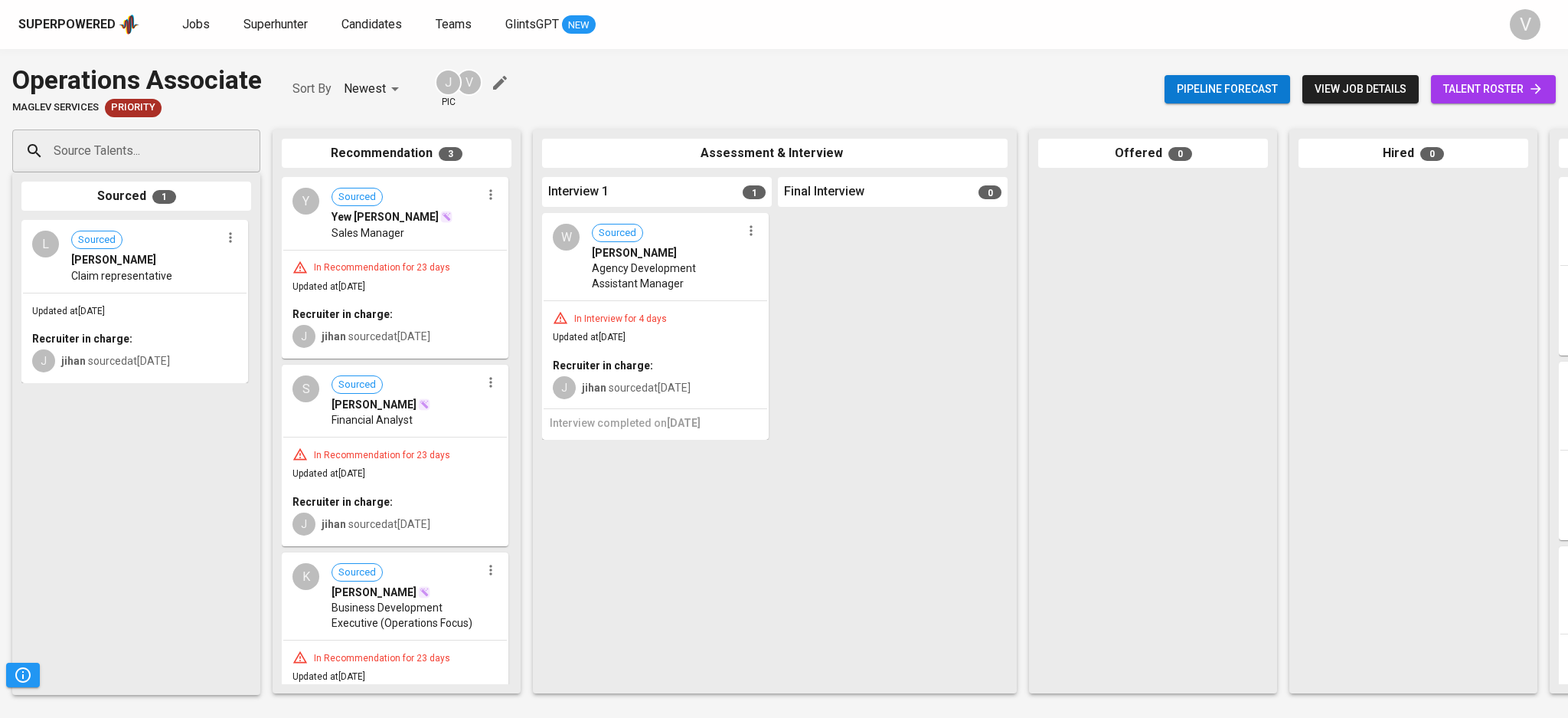
scroll to position [71, 0]
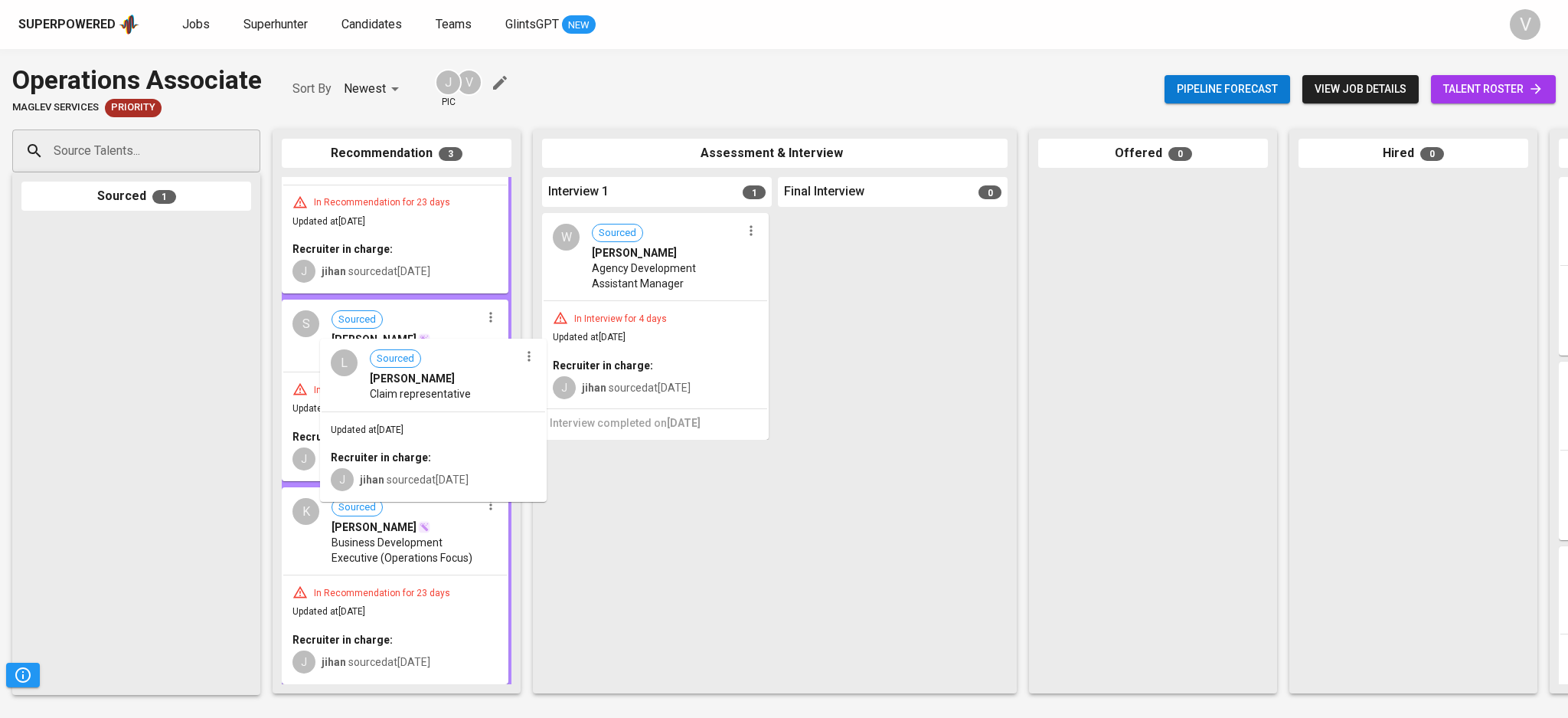
drag, startPoint x: 165, startPoint y: 292, endPoint x: 430, endPoint y: 403, distance: 287.3
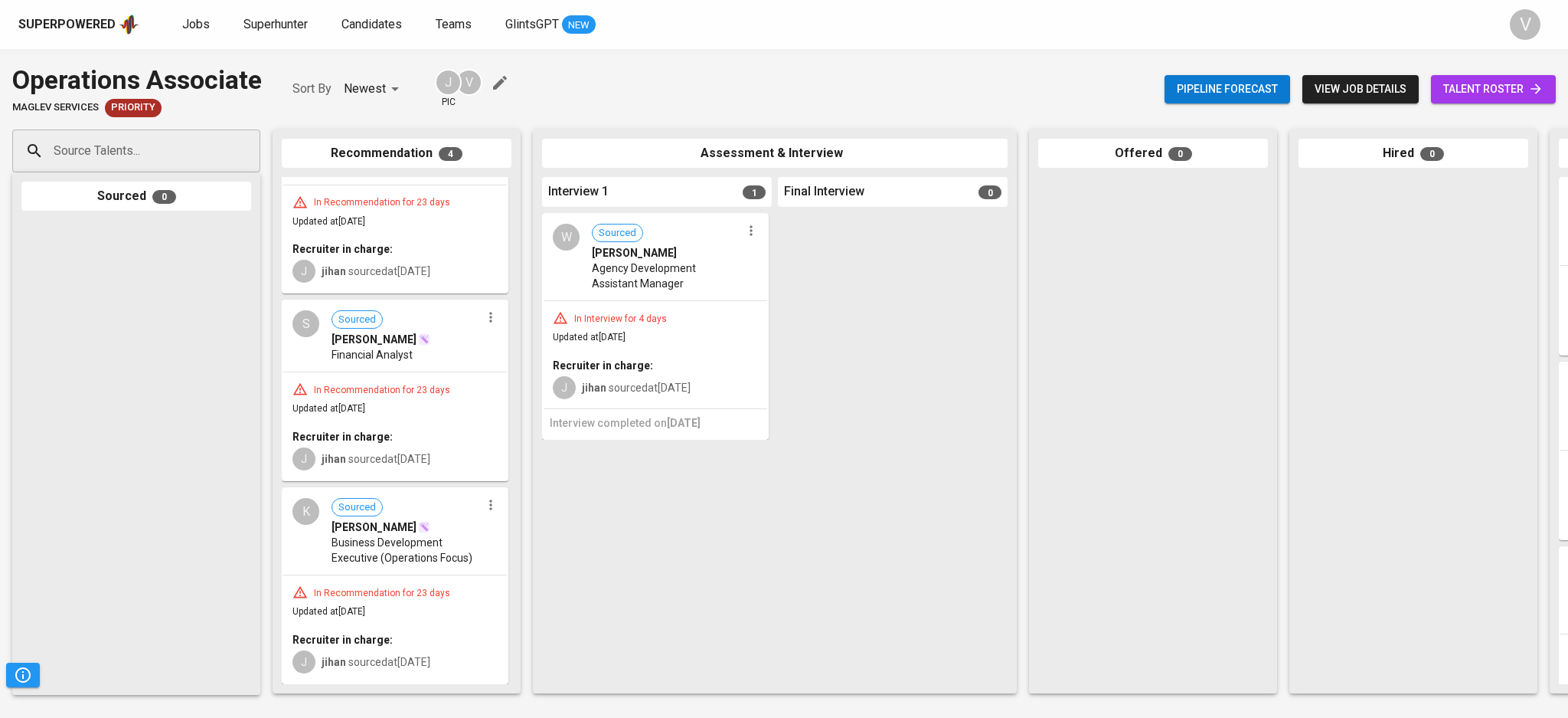
scroll to position [0, 0]
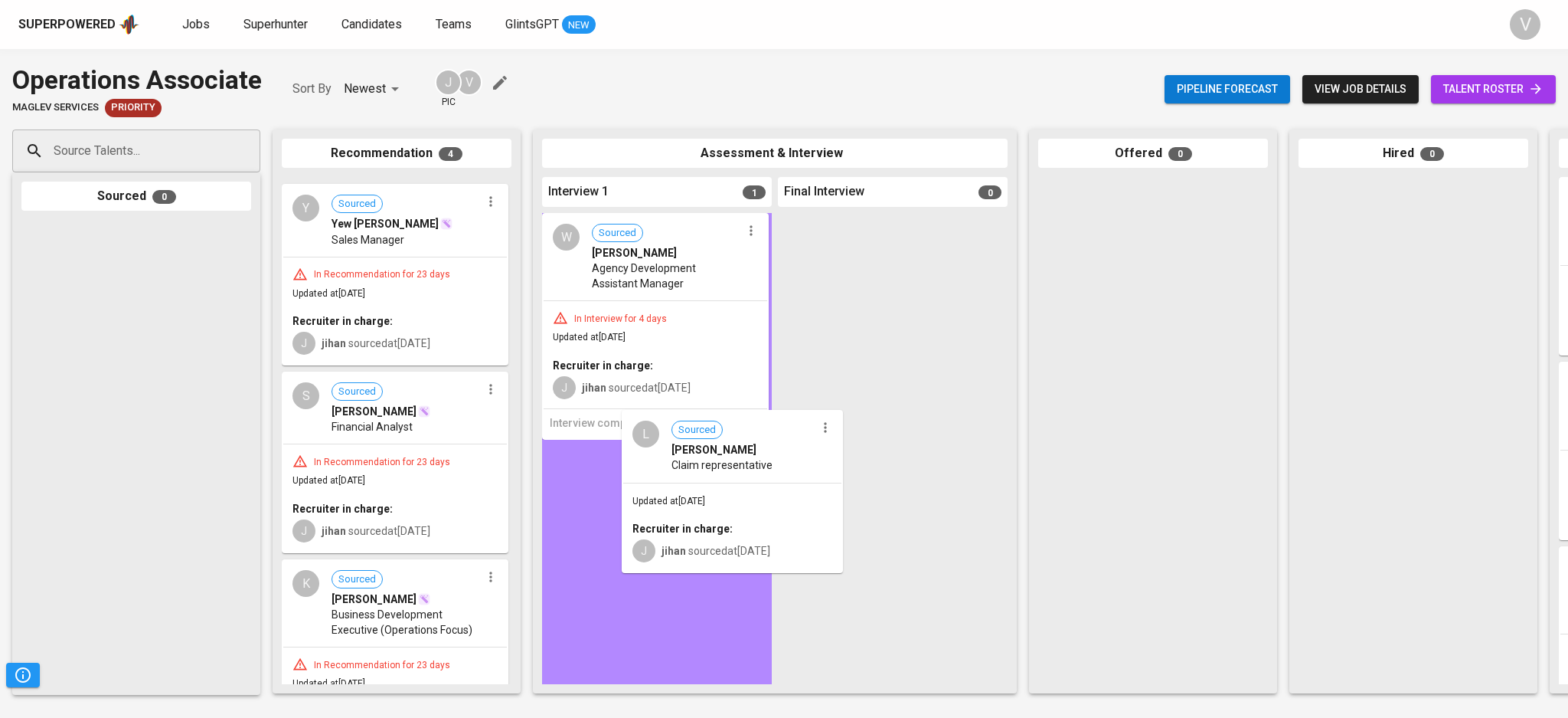
drag, startPoint x: 368, startPoint y: 269, endPoint x: 714, endPoint y: 511, distance: 422.2
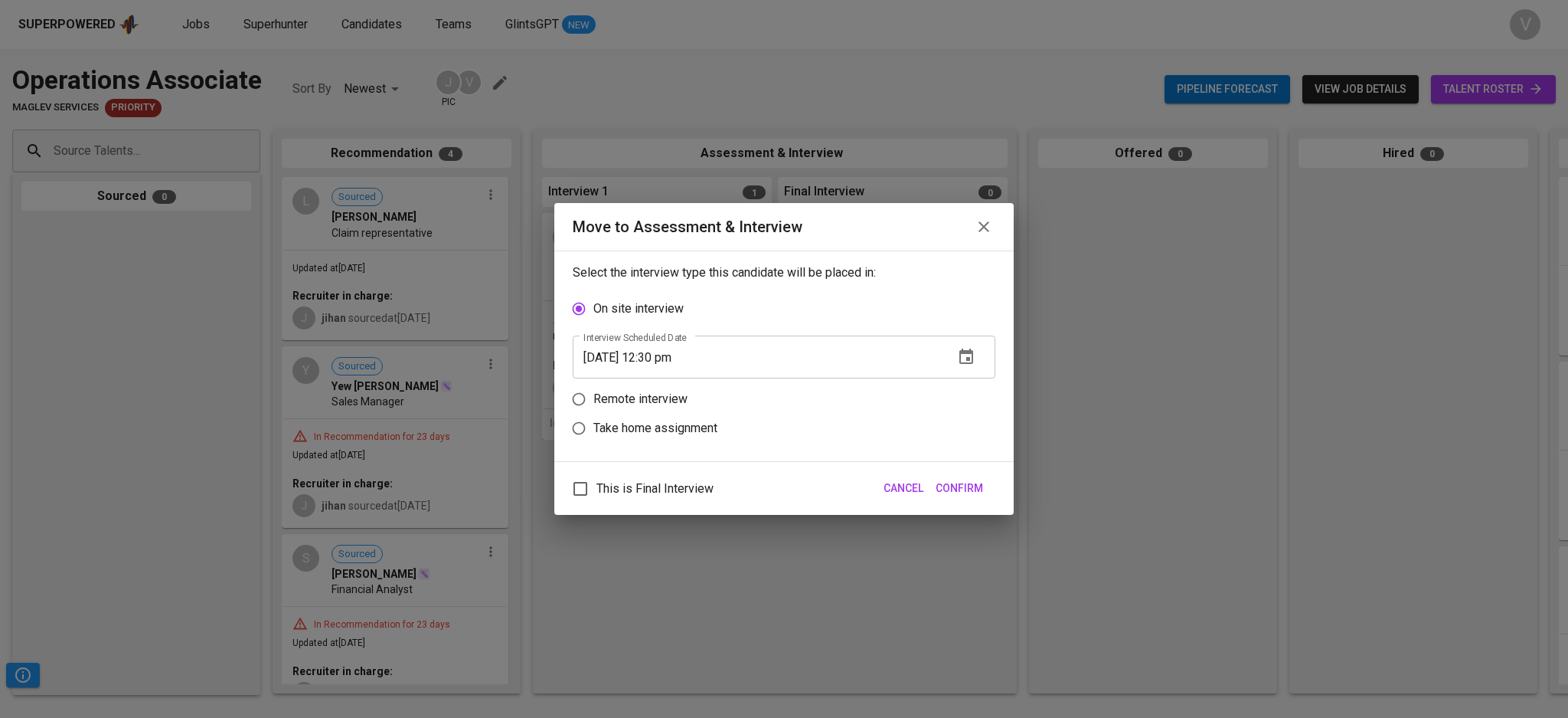
click at [616, 402] on p "Remote interview" at bounding box center [640, 399] width 94 height 18
click at [593, 402] on input "Remote interview" at bounding box center [579, 399] width 29 height 29
radio input "true"
click at [969, 379] on icon "button" at bounding box center [966, 386] width 18 height 18
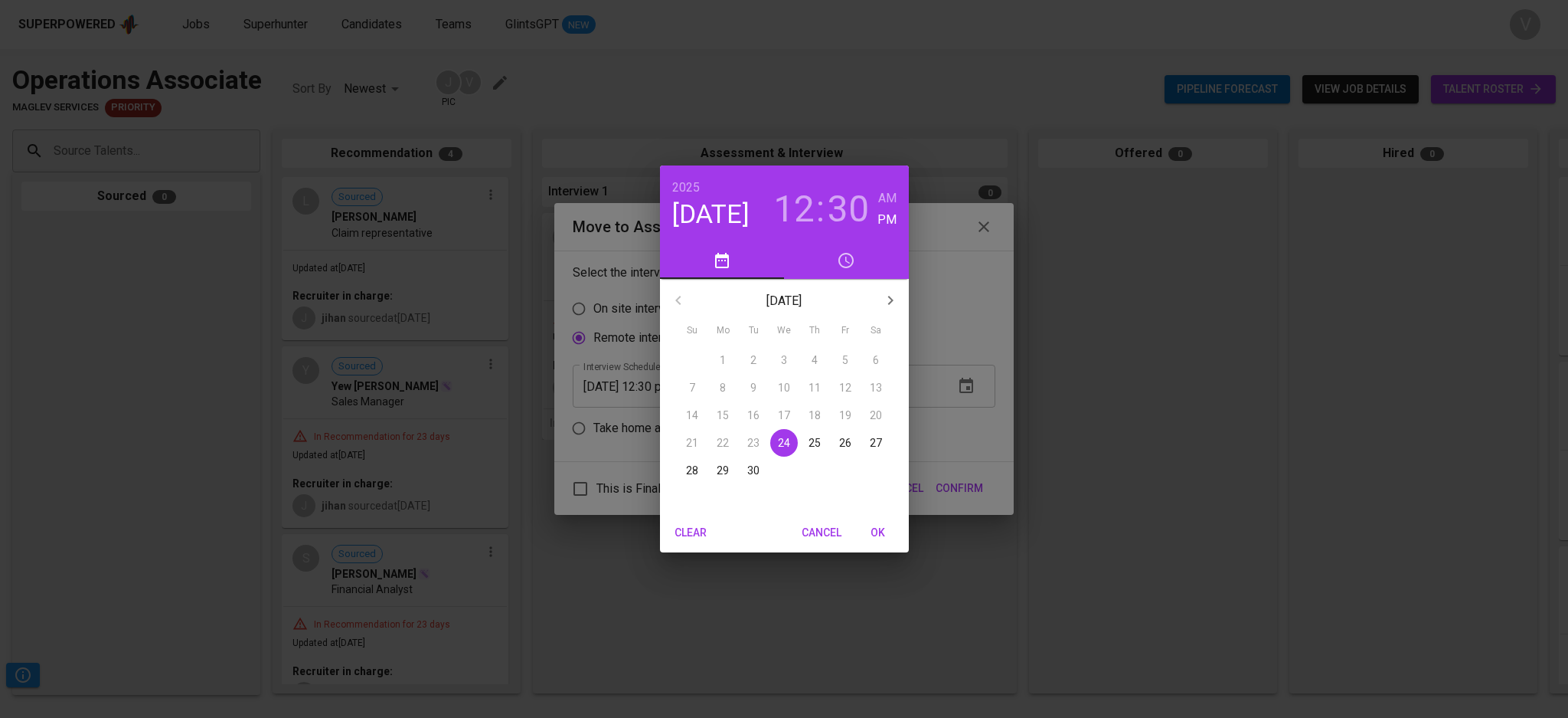
click at [816, 435] on p "25" at bounding box center [814, 442] width 12 height 15
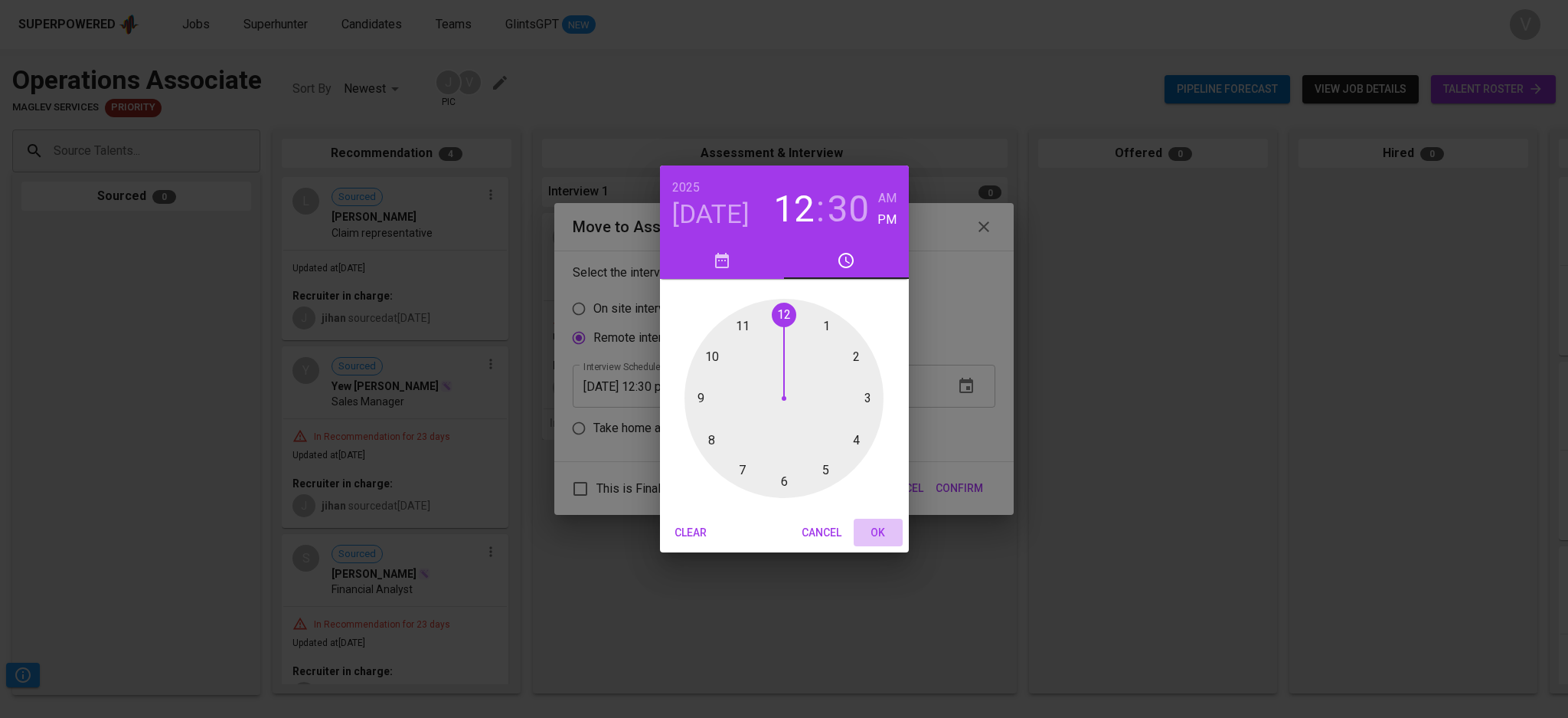
click at [871, 526] on span "OK" at bounding box center [878, 532] width 37 height 19
type input "[DATE] 12:30 pm"
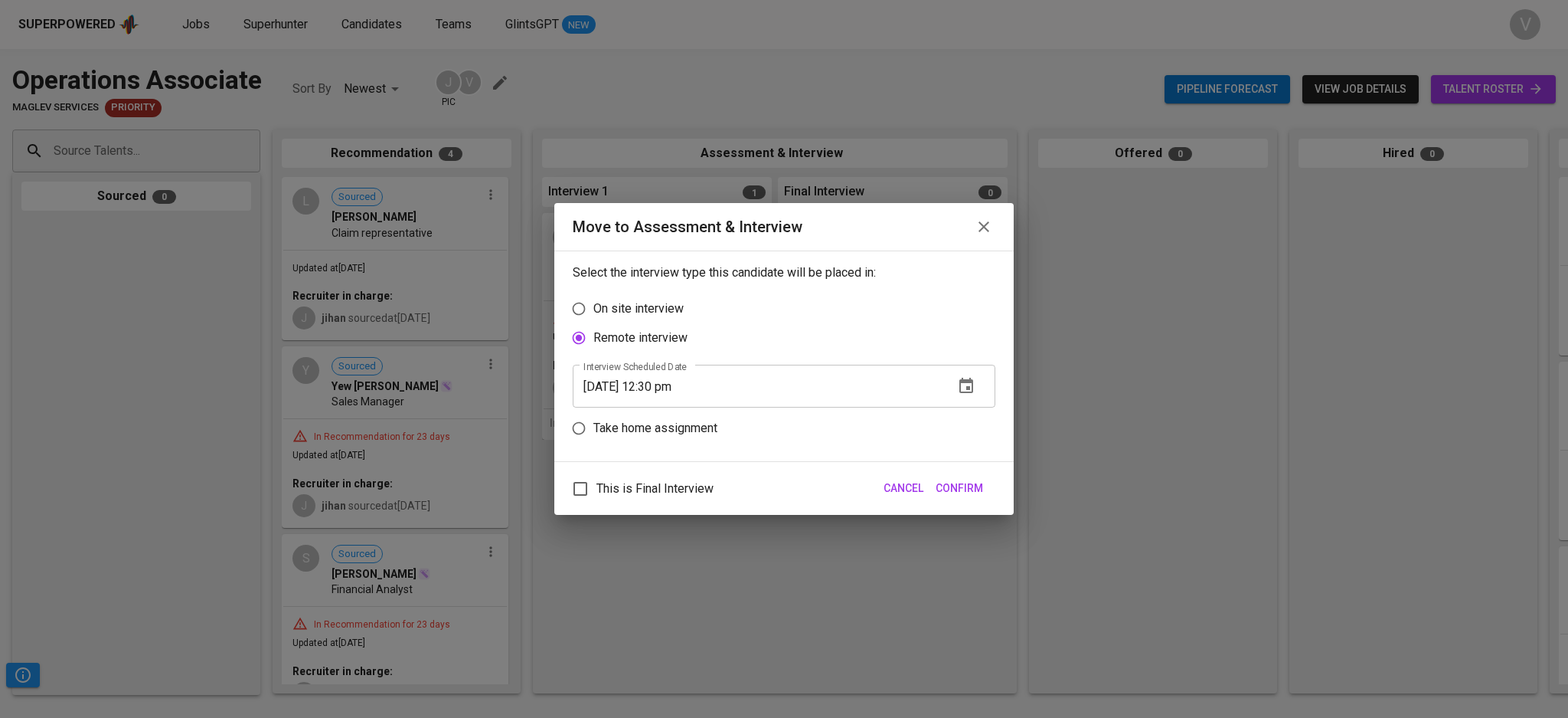
click at [966, 487] on span "Confirm" at bounding box center [959, 488] width 48 height 19
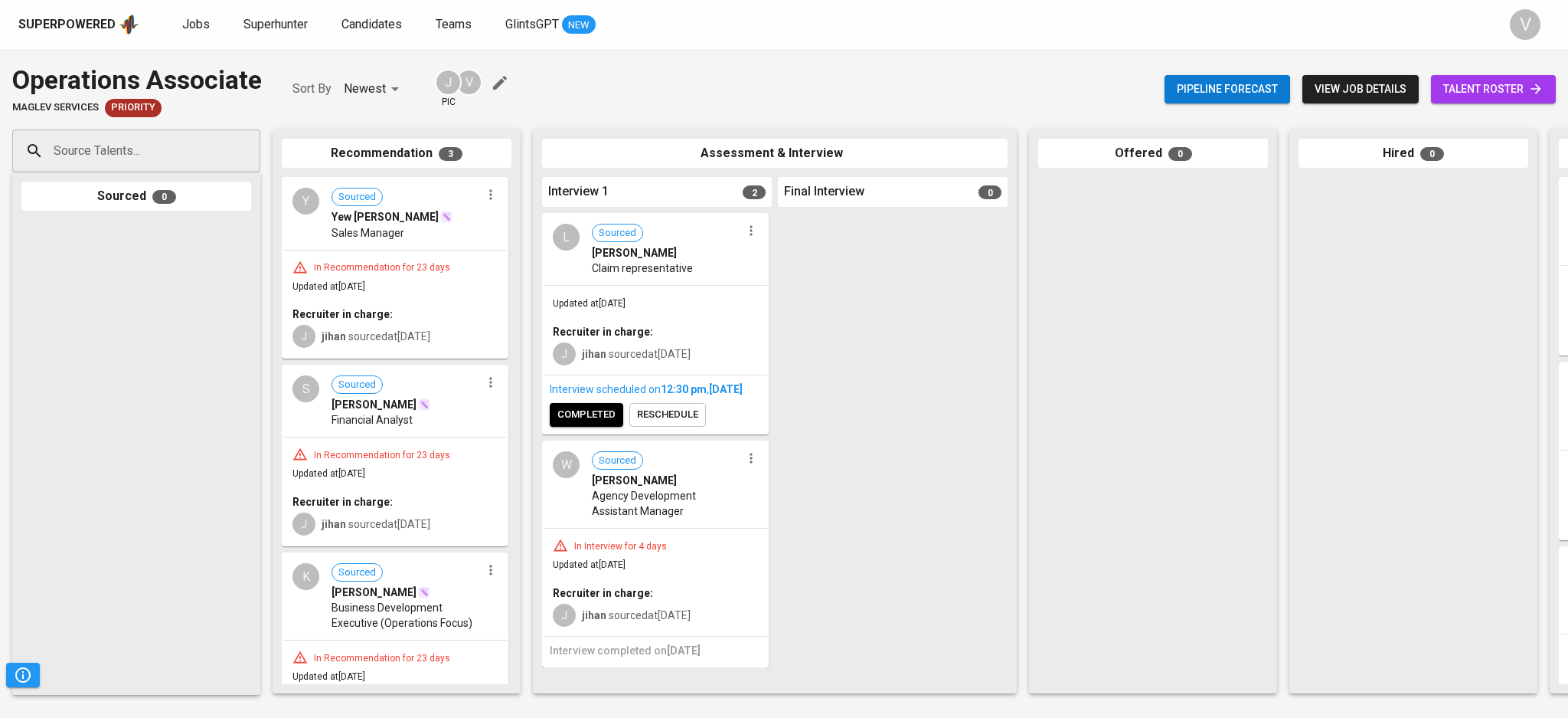
scroll to position [7, 0]
click at [1522, 305] on div at bounding box center [1413, 430] width 229 height 507
click at [1401, 518] on div at bounding box center [1413, 430] width 229 height 507
